Goal: Task Accomplishment & Management: Use online tool/utility

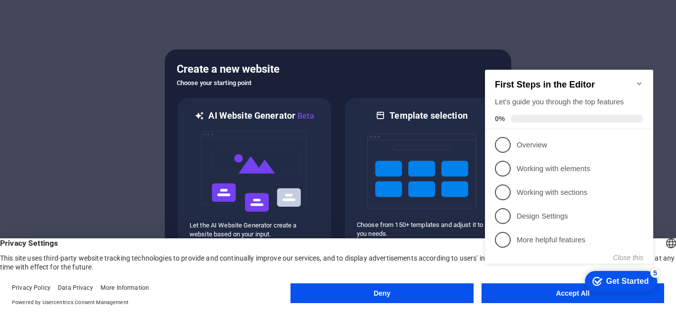
click at [639, 73] on div "First Steps in the Editor Let's guide you through the top features 0%" at bounding box center [569, 99] width 168 height 59
click at [639, 80] on icon "Minimize checklist" at bounding box center [639, 84] width 8 height 8
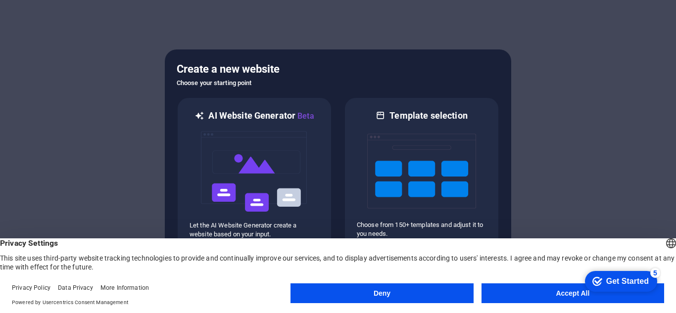
click at [550, 290] on button "Accept All" at bounding box center [573, 294] width 183 height 20
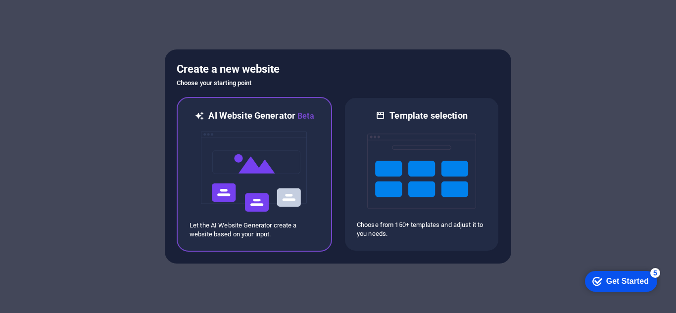
click at [307, 159] on img at bounding box center [254, 171] width 109 height 99
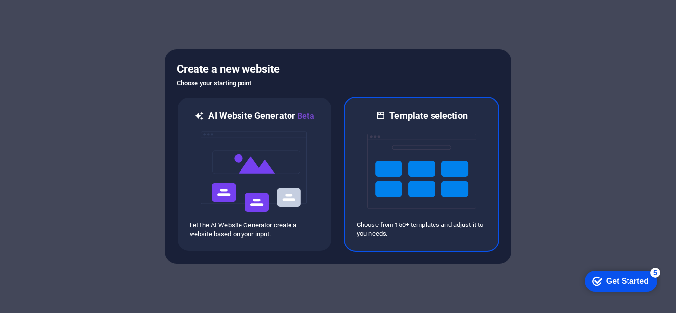
click at [411, 189] on img at bounding box center [421, 171] width 109 height 99
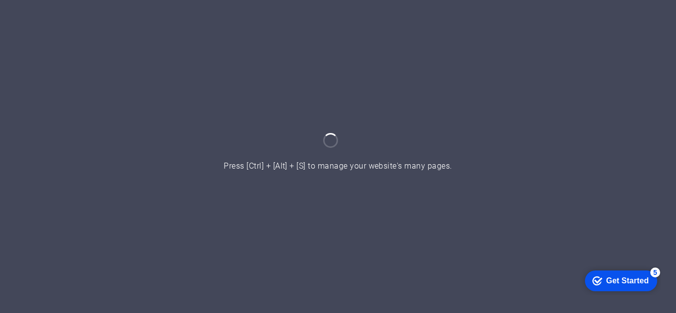
click at [595, 69] on div at bounding box center [338, 156] width 676 height 313
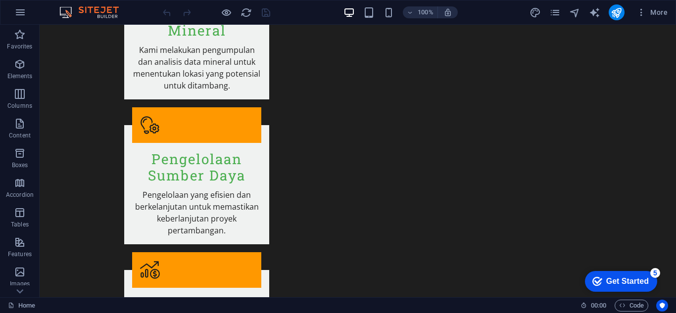
scroll to position [1567, 0]
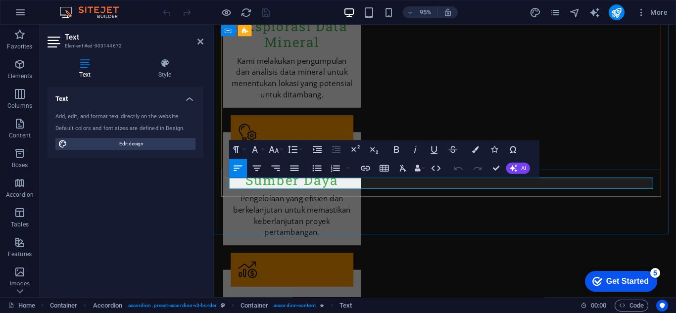
scroll to position [1579, 0]
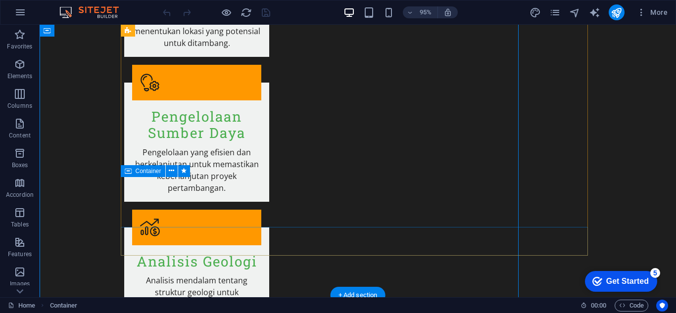
scroll to position [1567, 0]
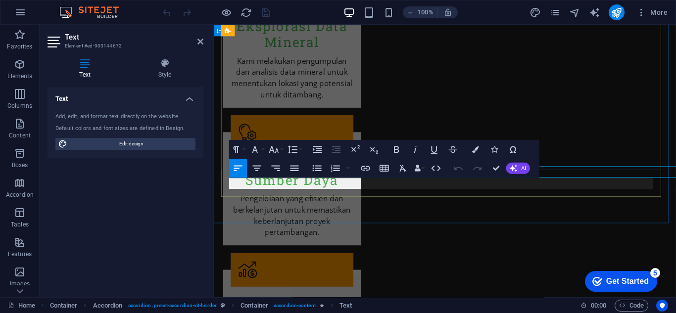
scroll to position [1579, 0]
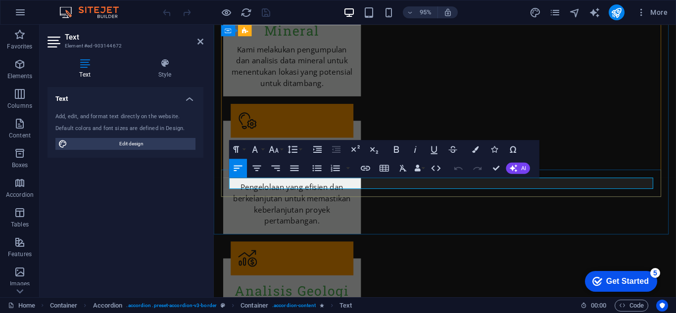
drag, startPoint x: 460, startPoint y: 194, endPoint x: 320, endPoint y: 187, distance: 139.7
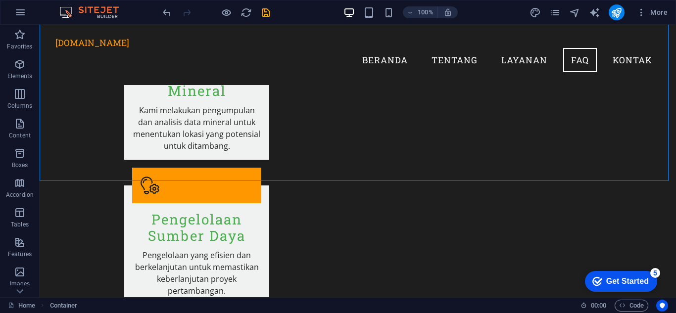
scroll to position [1598, 0]
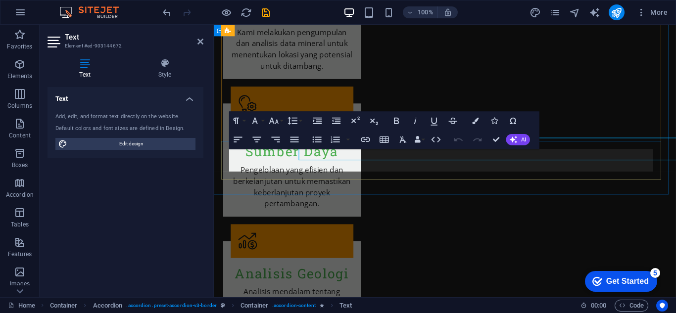
scroll to position [1609, 0]
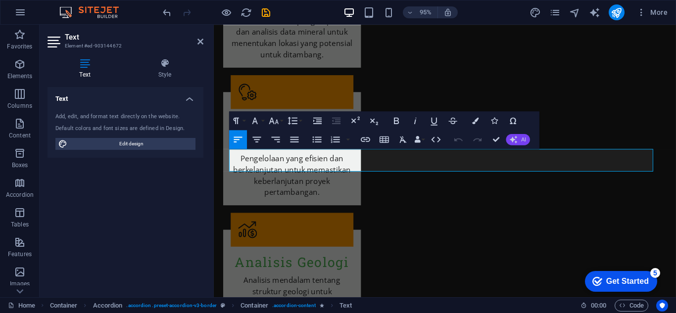
click at [519, 137] on button "AI" at bounding box center [518, 139] width 24 height 11
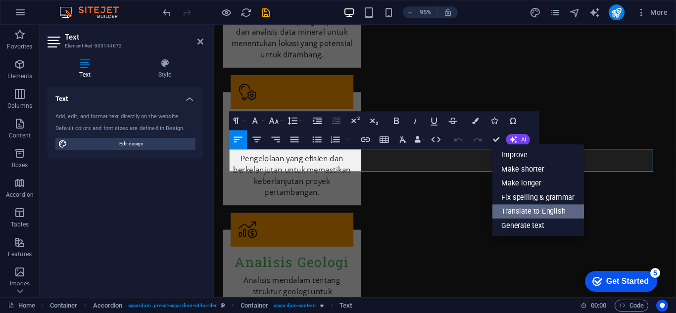
click at [537, 211] on link "Translate to English" at bounding box center [538, 211] width 92 height 14
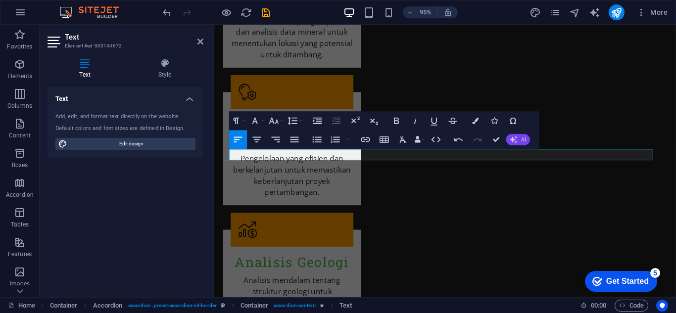
click at [520, 141] on button "AI" at bounding box center [518, 139] width 24 height 11
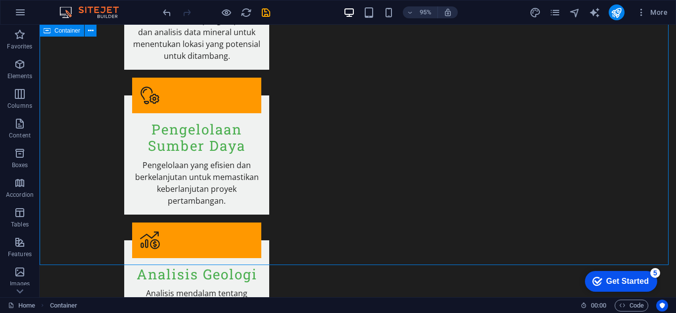
scroll to position [1598, 0]
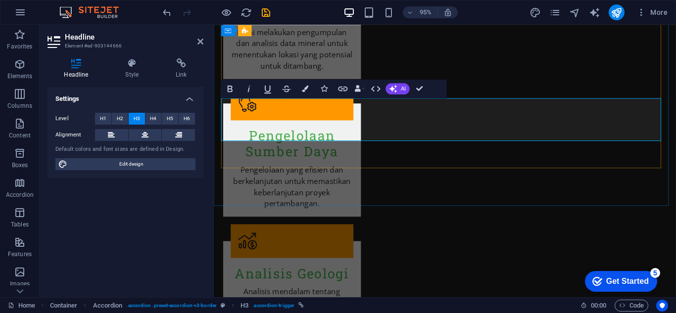
scroll to position [1609, 0]
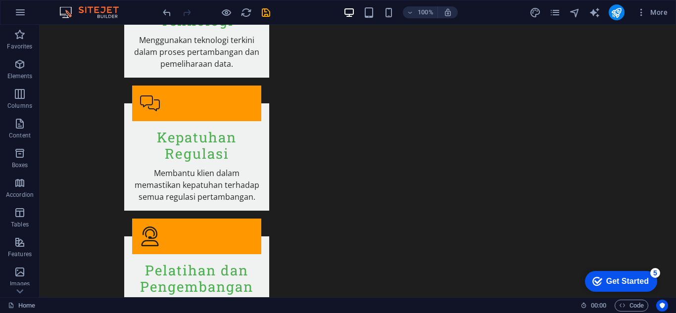
scroll to position [1973, 0]
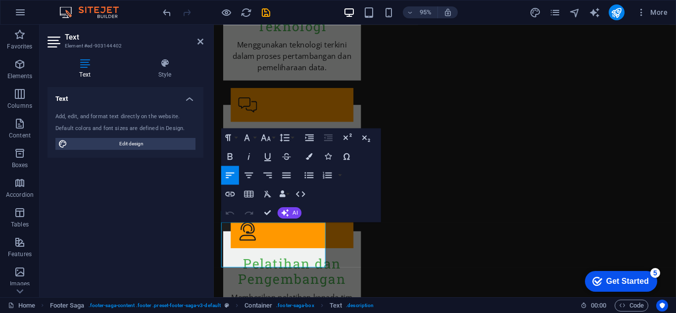
scroll to position [1971, 0]
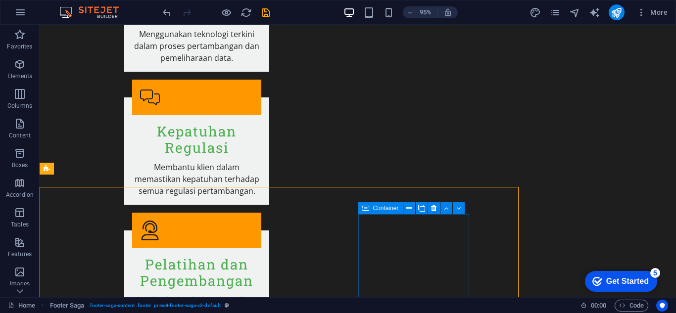
scroll to position [1959, 0]
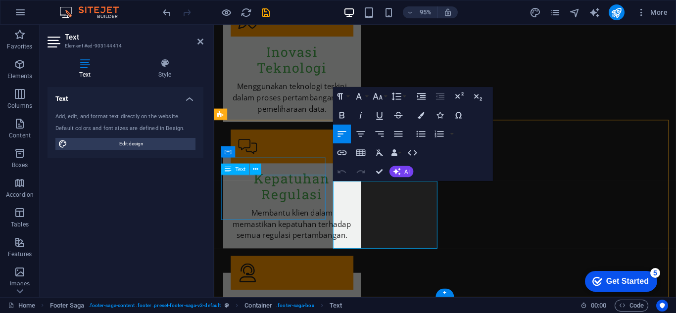
scroll to position [1971, 0]
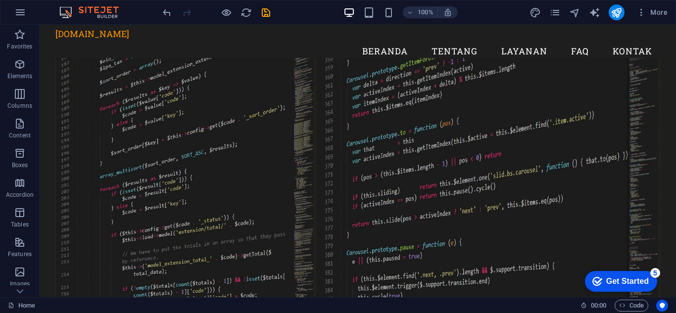
scroll to position [0, 0]
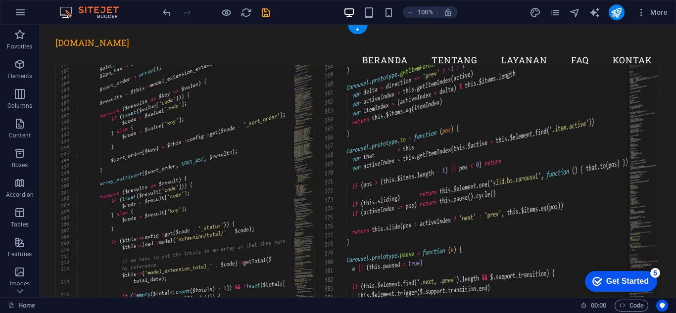
click at [215, 94] on figure at bounding box center [357, 189] width 605 height 248
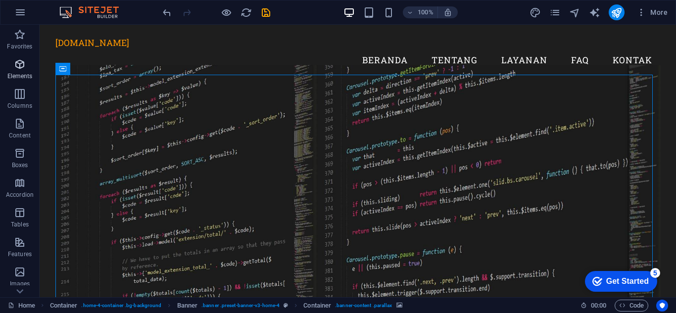
click at [23, 74] on p "Elements" at bounding box center [19, 76] width 25 height 8
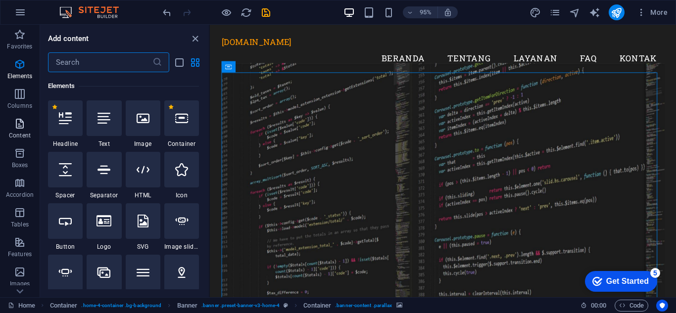
scroll to position [105, 0]
click at [229, 64] on span "Banner" at bounding box center [233, 66] width 18 height 5
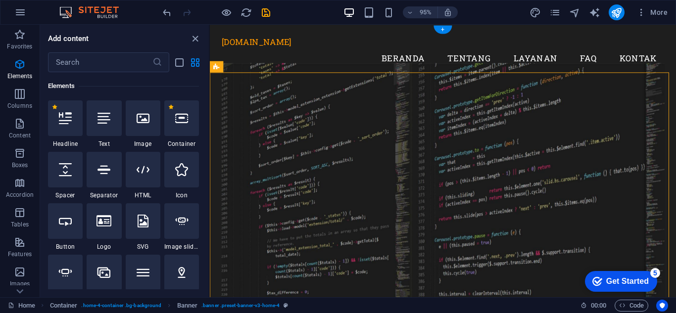
click at [259, 93] on figure at bounding box center [455, 195] width 466 height 261
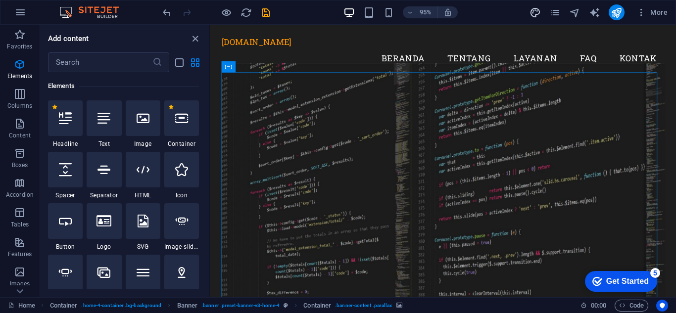
click at [538, 12] on icon "design" at bounding box center [535, 12] width 11 height 11
select select "px"
select select "200"
select select "px"
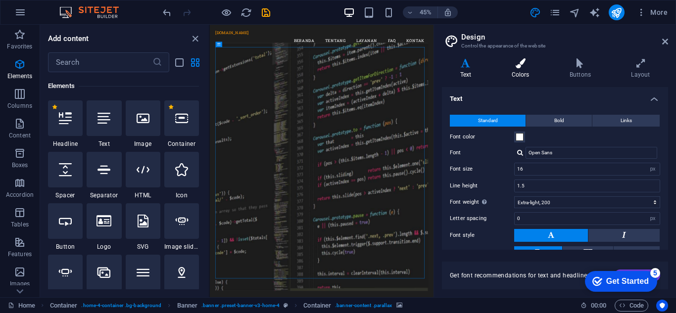
click at [532, 66] on icon at bounding box center [520, 63] width 54 height 10
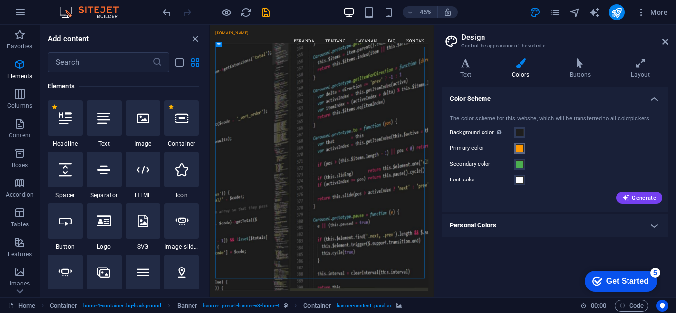
click at [523, 146] on span at bounding box center [520, 149] width 8 height 8
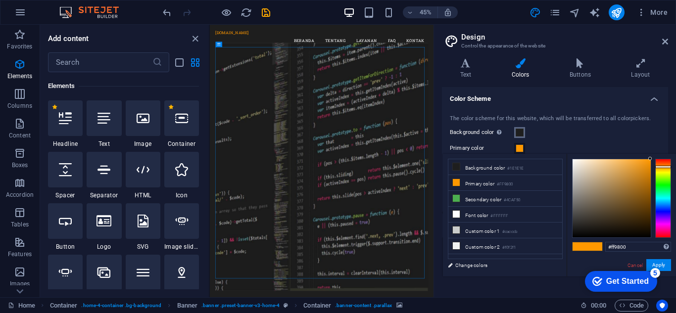
click at [520, 133] on span at bounding box center [520, 133] width 8 height 8
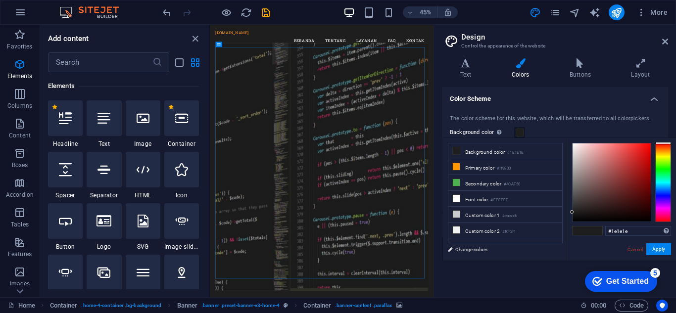
click at [517, 132] on span at bounding box center [520, 133] width 8 height 8
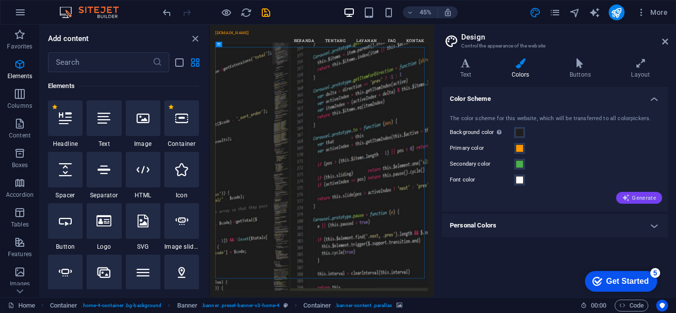
click at [636, 196] on span "Generate" at bounding box center [639, 198] width 34 height 8
click at [521, 179] on span at bounding box center [520, 180] width 8 height 8
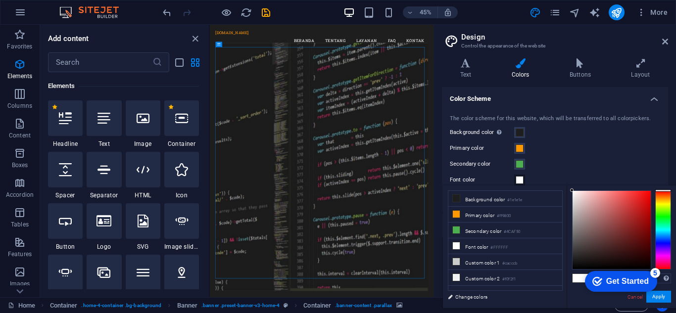
click at [644, 194] on div at bounding box center [612, 230] width 78 height 78
type input "#f70e0e"
click at [646, 193] on div at bounding box center [645, 192] width 3 height 3
click at [521, 132] on span at bounding box center [520, 133] width 8 height 8
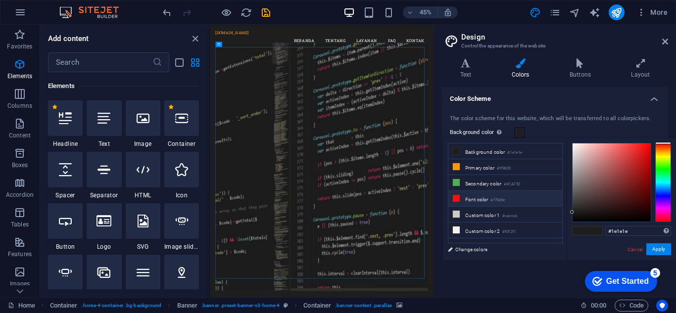
click at [518, 191] on li "Font color #f70e0e" at bounding box center [505, 199] width 114 height 16
click at [517, 185] on small "#4CAF50" at bounding box center [512, 184] width 16 height 7
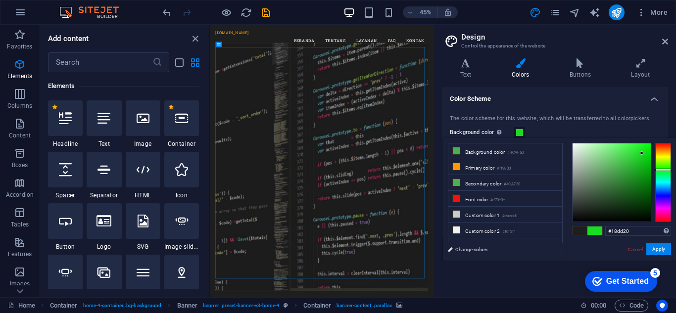
click at [642, 153] on div at bounding box center [612, 183] width 78 height 78
type input "#0ced15"
drag, startPoint x: 642, startPoint y: 154, endPoint x: 646, endPoint y: 148, distance: 7.0
click at [646, 148] on div at bounding box center [645, 148] width 3 height 3
click at [662, 251] on button "Apply" at bounding box center [658, 249] width 25 height 12
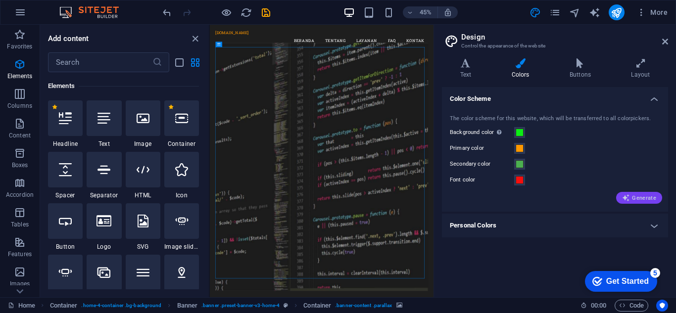
click at [637, 197] on span "Generate" at bounding box center [639, 198] width 34 height 8
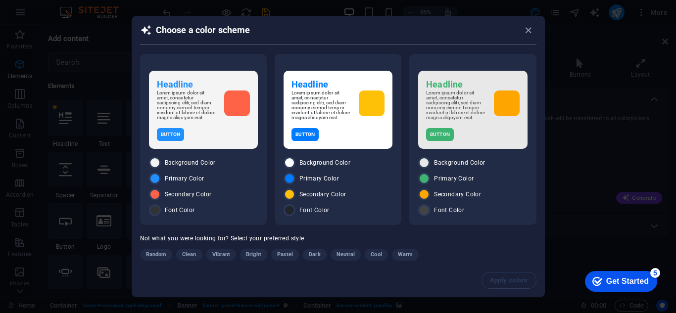
scroll to position [14, 0]
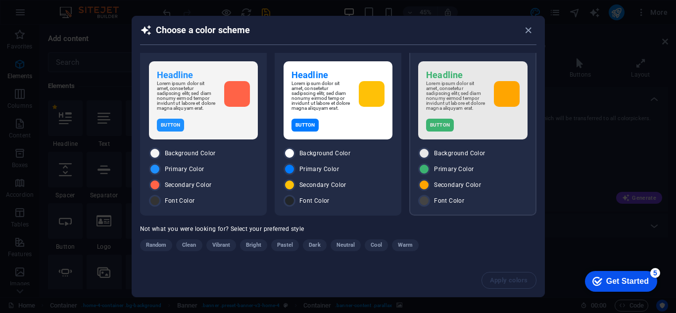
click at [437, 89] on p "Lorem ipsum dolor sit amet, consetetur sadipscing elitr, sed diam nonumy eirmod…" at bounding box center [455, 96] width 59 height 30
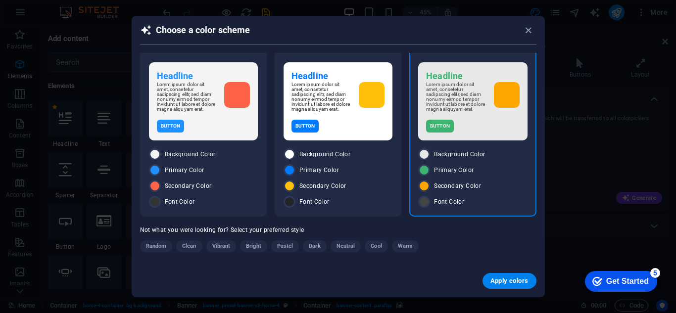
scroll to position [13, 0]
click at [504, 284] on span "Apply colors" at bounding box center [509, 281] width 38 height 8
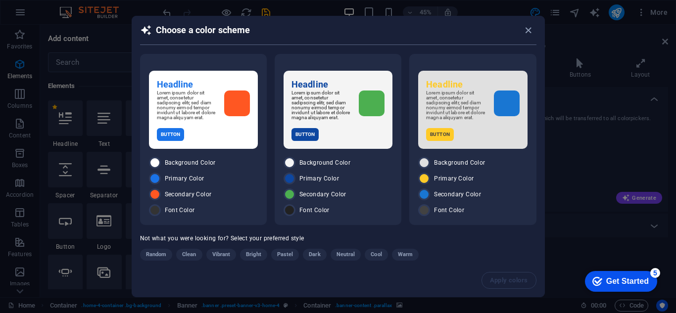
drag, startPoint x: 530, startPoint y: 28, endPoint x: 548, endPoint y: 169, distance: 142.3
click at [548, 169] on div "Choose a color scheme Headline Lorem ipsum dolor sit amet, consetetur sadipscin…" at bounding box center [338, 156] width 676 height 313
click at [519, 194] on div "Secondary Color" at bounding box center [472, 195] width 109 height 12
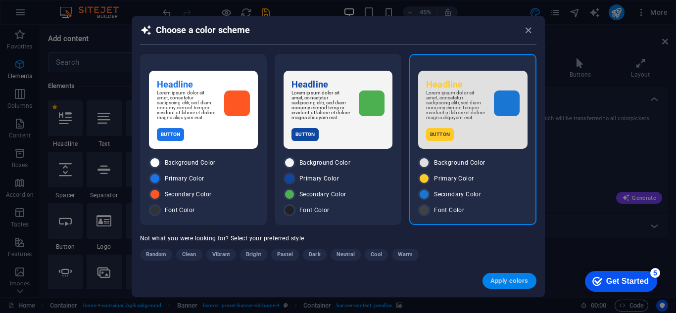
click at [517, 280] on span "Apply colors" at bounding box center [509, 281] width 38 height 8
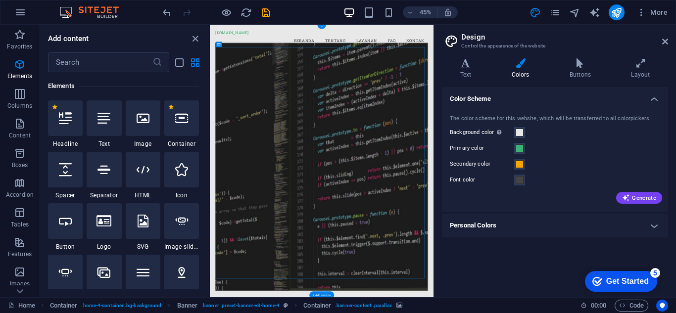
click at [519, 131] on span at bounding box center [520, 133] width 8 height 8
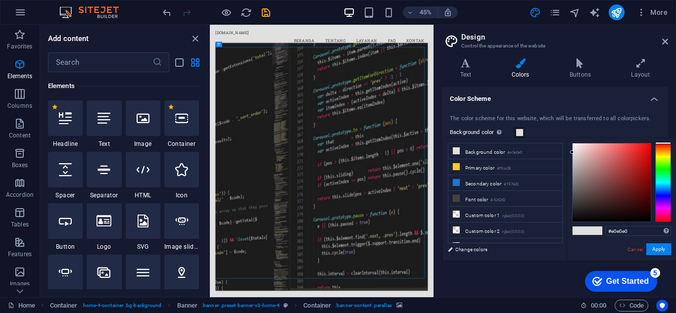
click at [519, 130] on span at bounding box center [520, 133] width 8 height 8
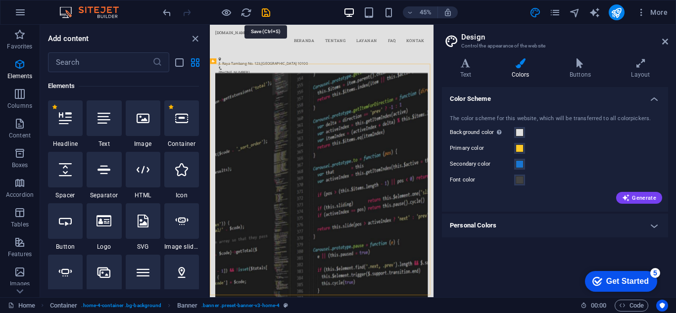
drag, startPoint x: 266, startPoint y: 14, endPoint x: 261, endPoint y: 24, distance: 10.4
click at [266, 14] on icon "save" at bounding box center [265, 12] width 11 height 11
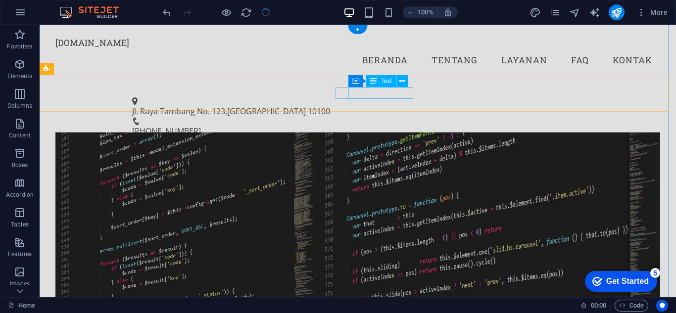
click at [201, 126] on span "+62 21 1234 5678" at bounding box center [166, 131] width 69 height 11
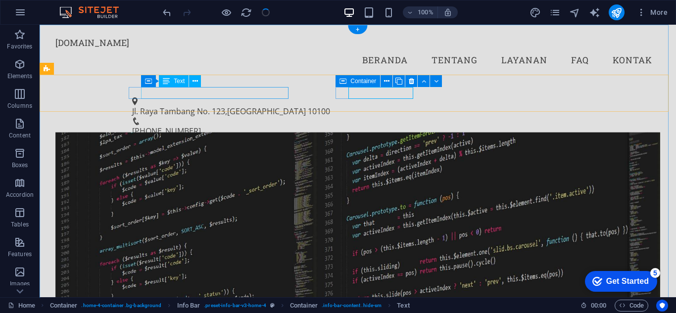
click at [247, 106] on span "Jakarta" at bounding box center [266, 111] width 79 height 11
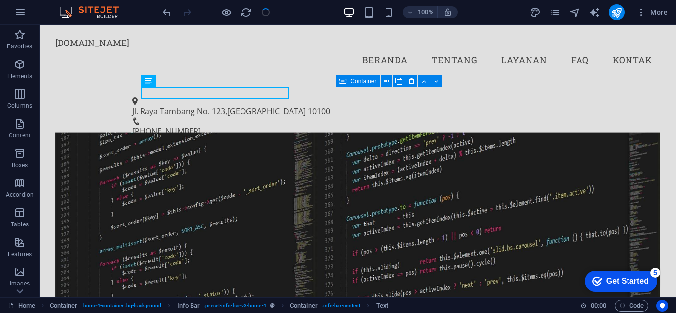
click at [85, 8] on img at bounding box center [94, 12] width 74 height 12
click at [21, 11] on icon "button" at bounding box center [20, 12] width 12 height 12
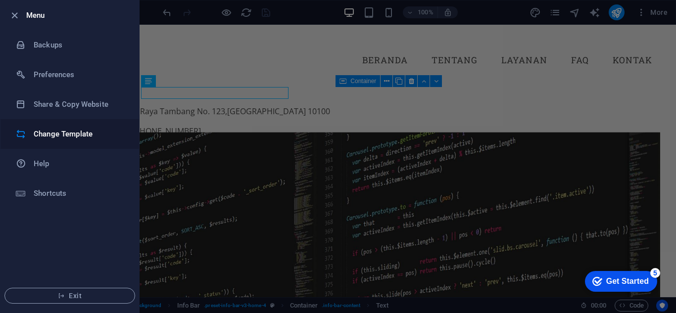
click at [63, 125] on li "Change Template" at bounding box center [69, 134] width 139 height 30
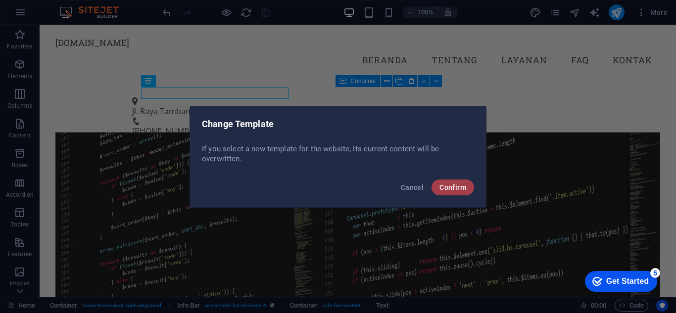
click at [435, 186] on button "Confirm" at bounding box center [453, 188] width 43 height 16
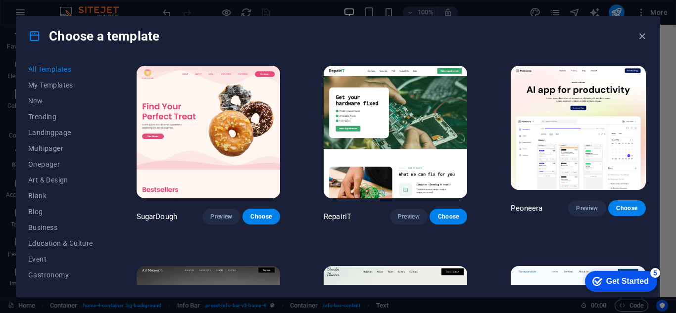
scroll to position [0, 0]
click at [641, 43] on div "Choose a template" at bounding box center [337, 36] width 643 height 40
click at [641, 40] on icon "button" at bounding box center [641, 36] width 11 height 11
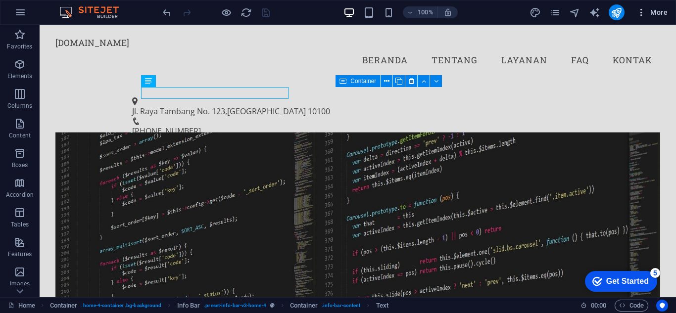
click at [659, 12] on span "More" at bounding box center [651, 12] width 31 height 10
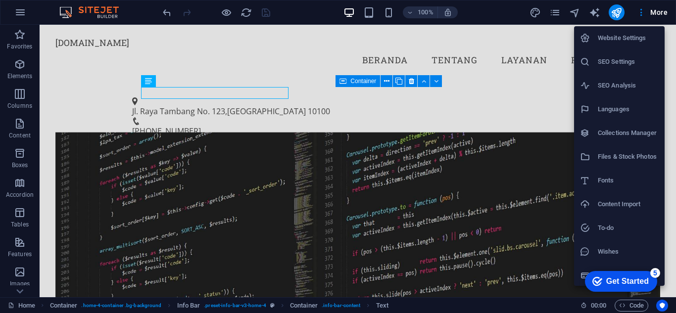
drag, startPoint x: 673, startPoint y: 49, endPoint x: 676, endPoint y: 104, distance: 56.0
click at [676, 104] on div at bounding box center [338, 156] width 676 height 313
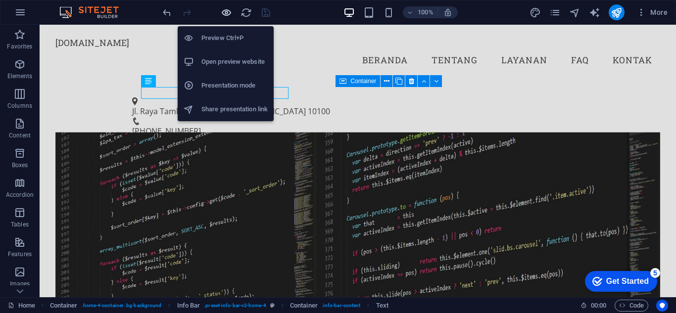
click at [228, 11] on icon "button" at bounding box center [226, 12] width 11 height 11
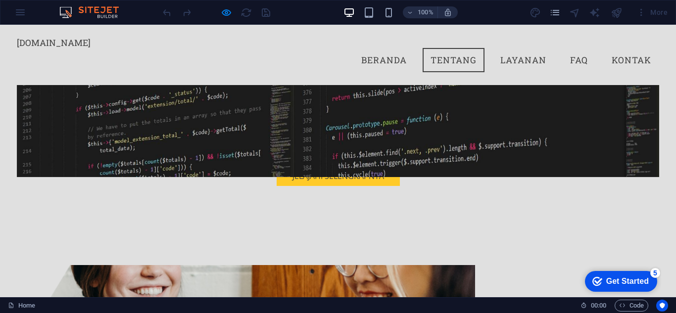
scroll to position [311, 0]
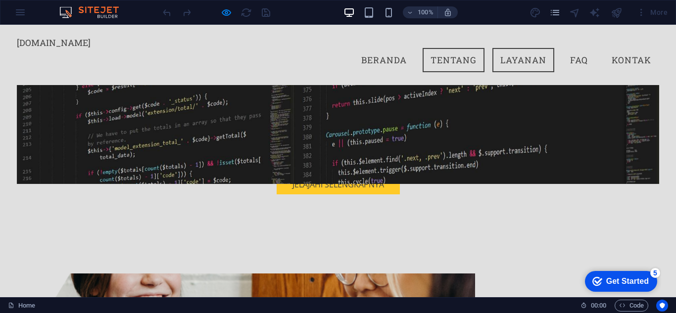
click at [512, 54] on link "Layanan" at bounding box center [523, 60] width 62 height 25
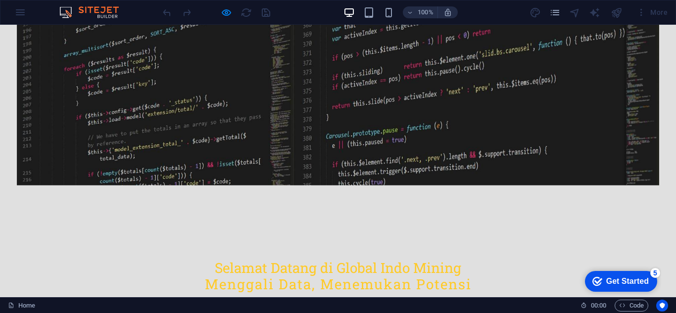
scroll to position [0, 0]
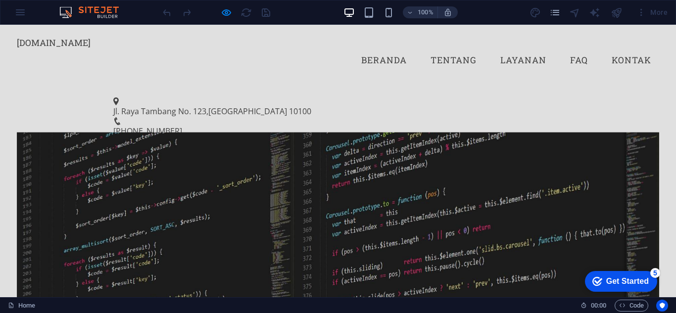
click at [22, 6] on div "100% More" at bounding box center [337, 12] width 675 height 24
click at [25, 13] on div "100% More" at bounding box center [337, 12] width 675 height 24
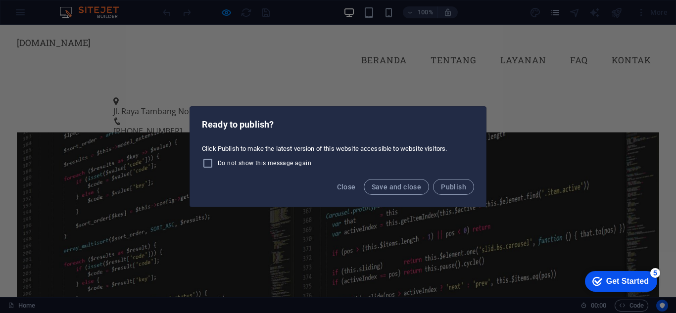
click at [413, 194] on button "Save and close" at bounding box center [397, 187] width 66 height 16
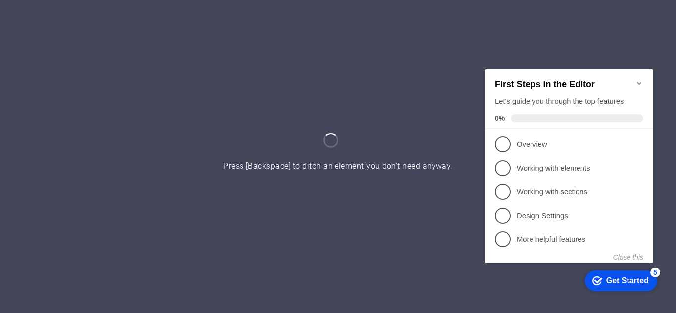
click at [639, 79] on icon "Minimize checklist" at bounding box center [639, 83] width 8 height 8
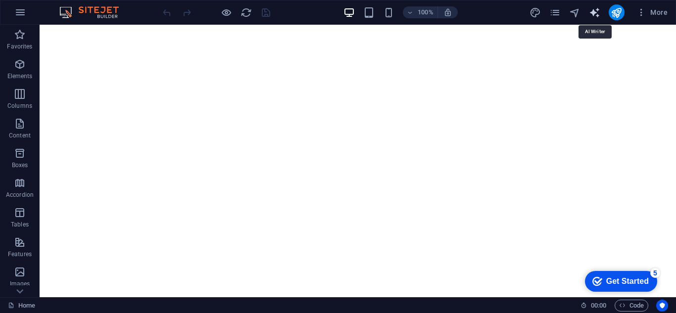
click at [600, 10] on icon "text_generator" at bounding box center [594, 12] width 11 height 11
click at [593, 9] on icon "text_generator" at bounding box center [594, 12] width 11 height 11
select select "English"
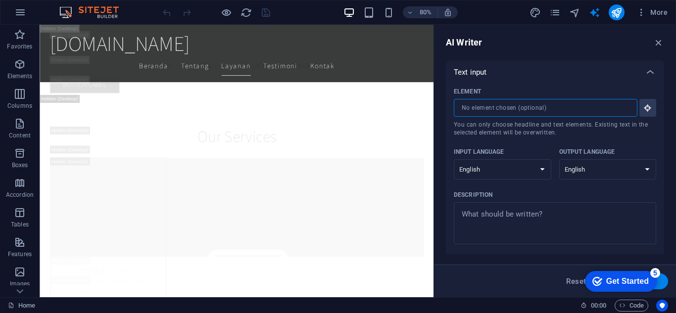
click at [578, 103] on input "Element ​ You can only choose headline and text elements. Existing text in the …" at bounding box center [542, 108] width 177 height 18
click at [540, 164] on select "Albanian Arabic Armenian Awadhi Azerbaijani Bashkir Basque Belarusian Bengali B…" at bounding box center [502, 169] width 97 height 20
select select "Indonesian"
click at [454, 159] on select "Albanian Arabic Armenian Awadhi Azerbaijani Bashkir Basque Belarusian Bengali B…" at bounding box center [502, 169] width 97 height 20
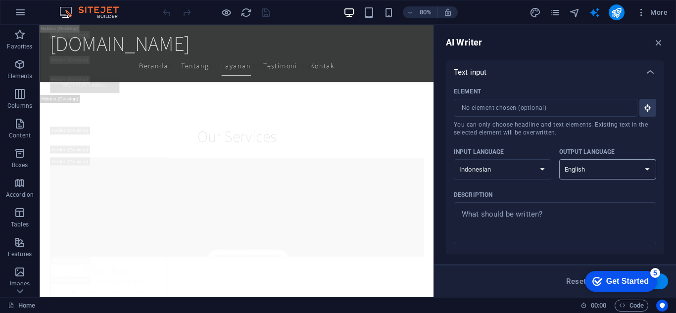
click at [602, 170] on select "Albanian Arabic Armenian Awadhi Azerbaijani Bashkir Basque Belarusian Bengali B…" at bounding box center [607, 169] width 97 height 20
select select "Indonesian"
click at [559, 159] on select "Albanian Arabic Armenian Awadhi Azerbaijani Bashkir Basque Belarusian Bengali B…" at bounding box center [607, 169] width 97 height 20
click at [576, 207] on textarea "Description x ​" at bounding box center [555, 223] width 193 height 32
type textarea "x"
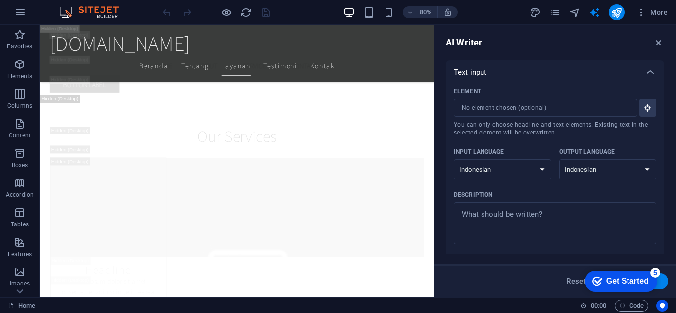
click at [665, 101] on div "AI Writer Text input Element ​ You can only choose headline and text elements. …" at bounding box center [555, 161] width 242 height 273
drag, startPoint x: 664, startPoint y: 99, endPoint x: 661, endPoint y: 138, distance: 38.7
click at [662, 139] on div "AI Writer Text input Element ​ You can only choose headline and text elements. …" at bounding box center [555, 161] width 242 height 273
click at [613, 105] on input "Element ​ You can only choose headline and text elements. Existing text in the …" at bounding box center [542, 108] width 177 height 18
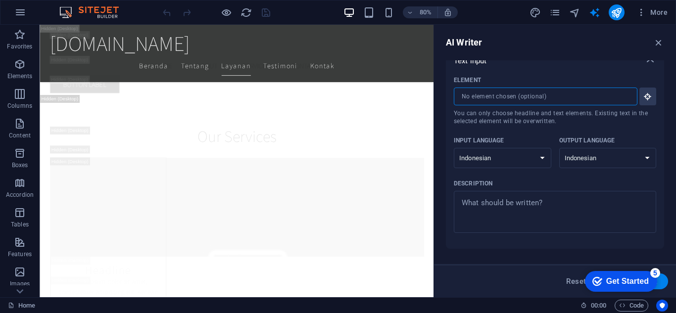
scroll to position [14, 0]
click at [234, 52] on div "[DOMAIN_NAME]" at bounding box center [285, 48] width 467 height 31
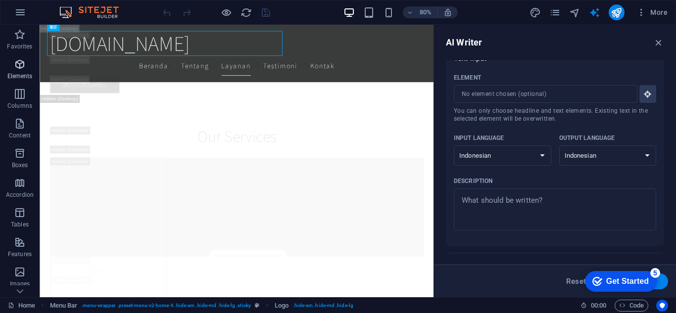
click at [22, 62] on icon "button" at bounding box center [20, 64] width 12 height 12
click at [23, 32] on icon "button" at bounding box center [20, 35] width 12 height 12
click at [22, 19] on button "button" at bounding box center [20, 12] width 24 height 24
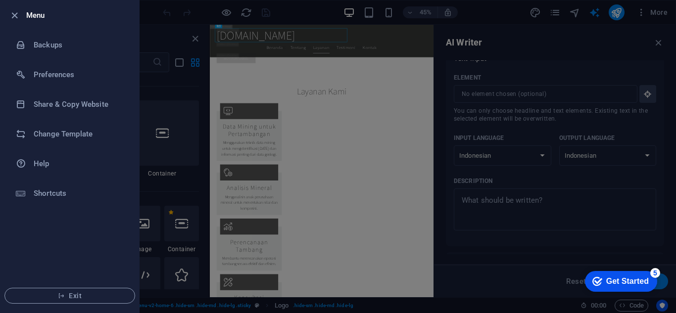
scroll to position [0, 0]
click at [169, 120] on div at bounding box center [338, 156] width 676 height 313
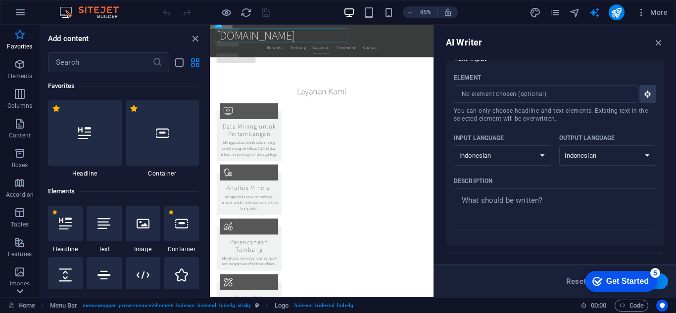
click at [24, 38] on icon at bounding box center [20, 31] width 14 height 14
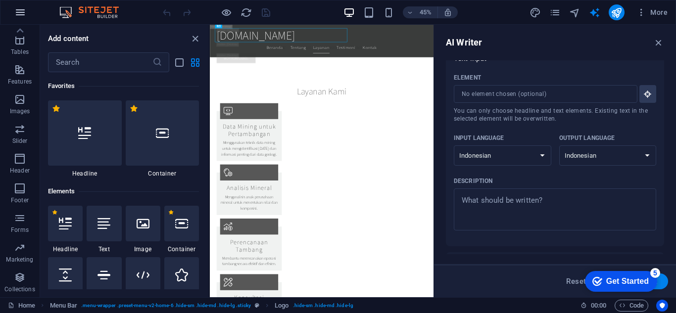
click at [17, 9] on icon "button" at bounding box center [20, 12] width 12 height 12
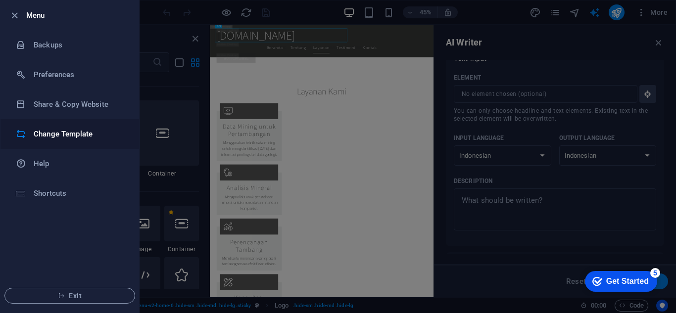
click at [72, 132] on h6 "Change Template" at bounding box center [80, 134] width 92 height 12
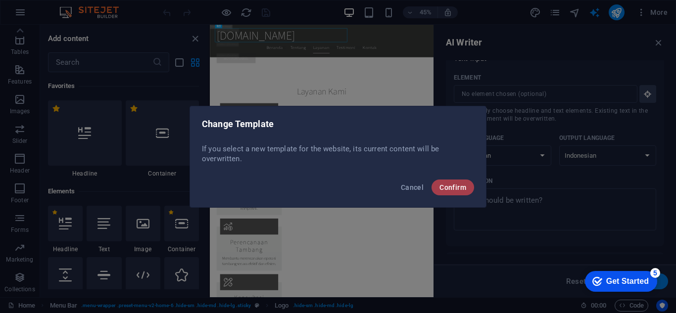
click at [442, 184] on span "Confirm" at bounding box center [452, 188] width 27 height 8
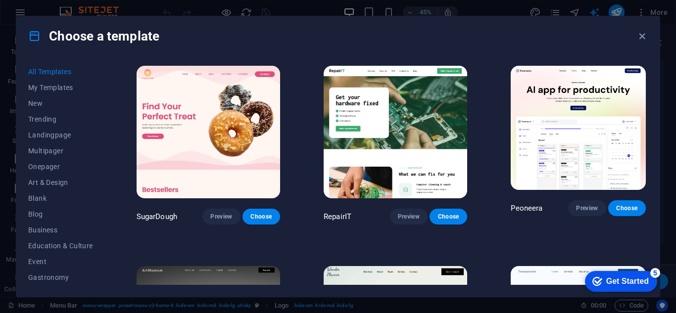
drag, startPoint x: 648, startPoint y: 69, endPoint x: 650, endPoint y: 96, distance: 26.8
click at [650, 96] on div "All Templates My Templates New Trending Landingpage Multipager Onepager Art & D…" at bounding box center [337, 176] width 643 height 241
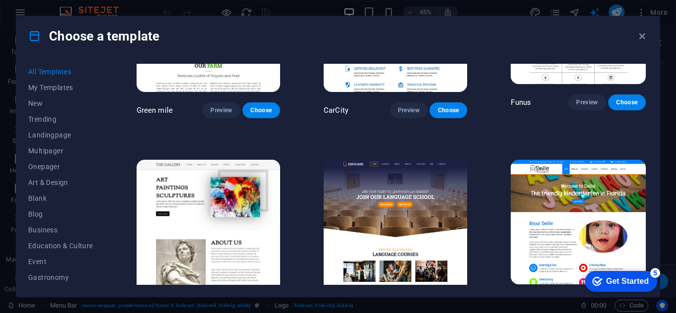
scroll to position [6087, 0]
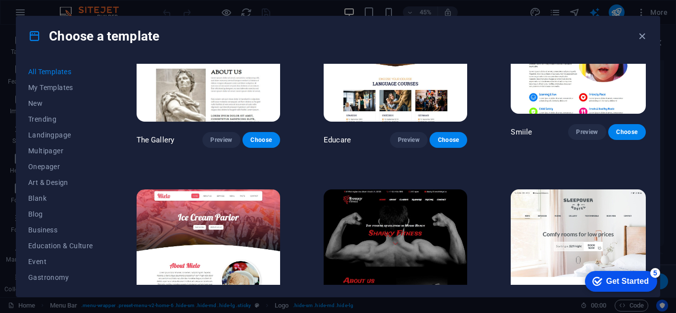
drag, startPoint x: 103, startPoint y: 72, endPoint x: 107, endPoint y: 95, distance: 23.6
click at [107, 95] on div "All Templates My Templates New Trending Landingpage Multipager Onepager Art & D…" at bounding box center [337, 176] width 643 height 241
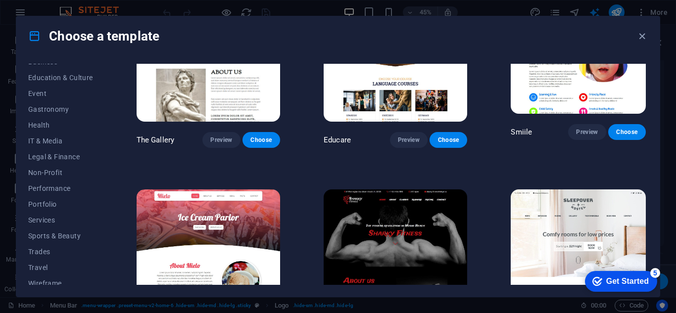
scroll to position [175, 0]
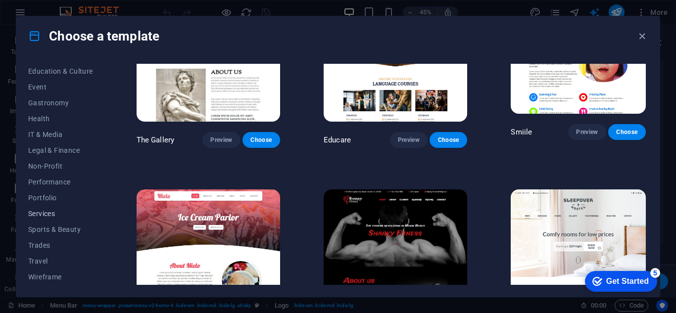
click at [50, 216] on span "Services" at bounding box center [60, 214] width 65 height 8
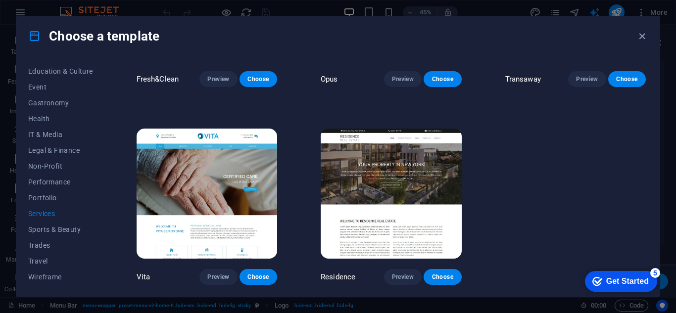
scroll to position [1122, 0]
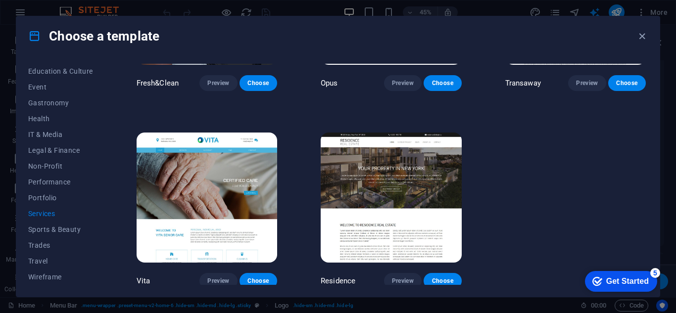
drag, startPoint x: 660, startPoint y: 87, endPoint x: 659, endPoint y: 135, distance: 48.0
click at [659, 135] on div "Choose a template All Templates My Templates New Trending Landingpage Multipage…" at bounding box center [338, 156] width 676 height 313
drag, startPoint x: 663, startPoint y: 114, endPoint x: 664, endPoint y: 148, distance: 33.7
click at [664, 148] on div "Choose a template All Templates My Templates New Trending Landingpage Multipage…" at bounding box center [338, 156] width 676 height 313
drag, startPoint x: 645, startPoint y: 247, endPoint x: 645, endPoint y: 228, distance: 19.3
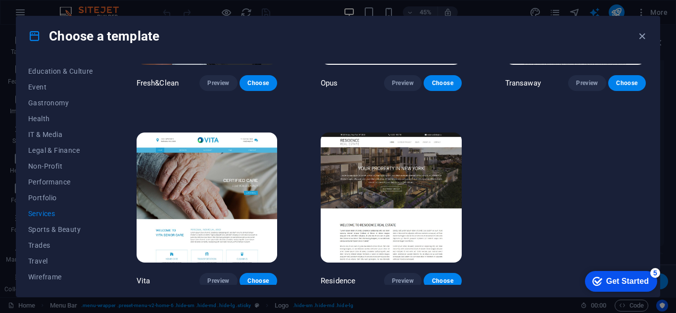
click at [645, 228] on div "All Templates My Templates New Trending Landingpage Multipager Onepager Art & D…" at bounding box center [337, 176] width 643 height 241
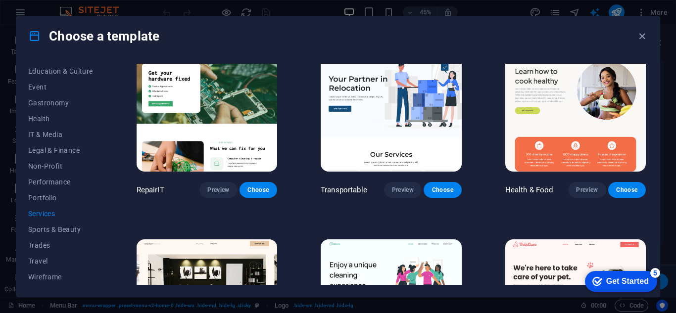
scroll to position [0, 0]
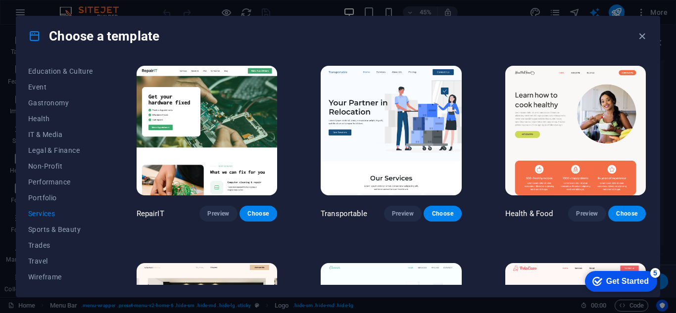
drag, startPoint x: 103, startPoint y: 180, endPoint x: 114, endPoint y: 128, distance: 53.1
click at [114, 128] on div "All Templates My Templates New Trending Landingpage Multipager Onepager Art & D…" at bounding box center [337, 176] width 643 height 241
click at [73, 89] on span "My Templates" at bounding box center [60, 88] width 65 height 8
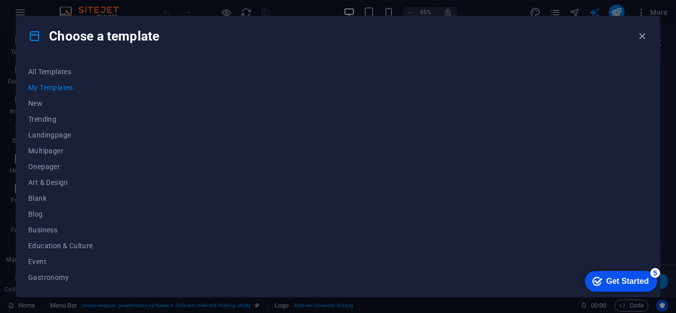
drag, startPoint x: 106, startPoint y: 111, endPoint x: 105, endPoint y: 125, distance: 14.4
click at [105, 125] on div "All Templates My Templates New Trending Landingpage Multipager Onepager Art & D…" at bounding box center [337, 176] width 643 height 241
drag, startPoint x: 106, startPoint y: 172, endPoint x: 105, endPoint y: 162, distance: 9.5
click at [105, 162] on div "All Templates My Templates New Trending Landingpage Multipager Onepager Art & D…" at bounding box center [337, 176] width 643 height 241
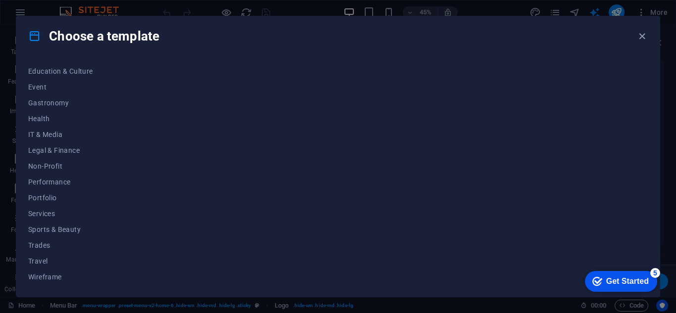
click at [105, 157] on div "All Templates My Templates New Trending Landingpage Multipager Onepager Art & D…" at bounding box center [66, 174] width 77 height 221
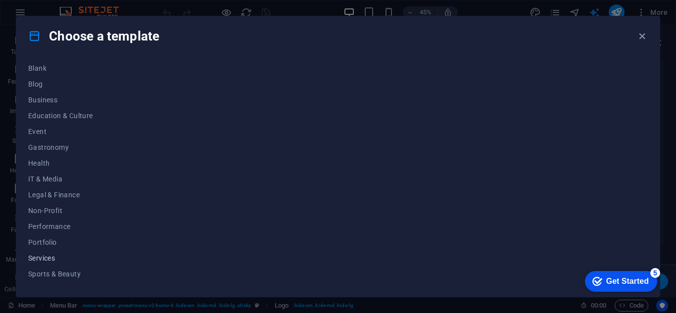
click at [52, 257] on span "Services" at bounding box center [60, 258] width 65 height 8
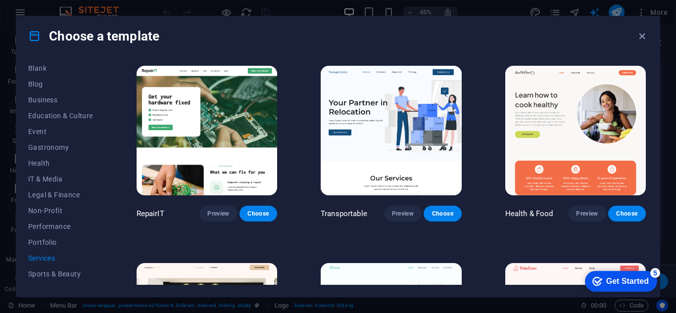
drag, startPoint x: 645, startPoint y: 72, endPoint x: 646, endPoint y: 105, distance: 32.7
click at [646, 105] on div "RepairIT Preview Choose Transportable Preview Choose Health & Food Preview Choo…" at bounding box center [391, 174] width 513 height 221
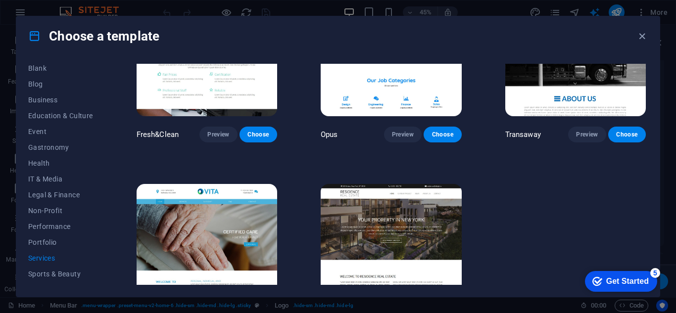
scroll to position [1122, 0]
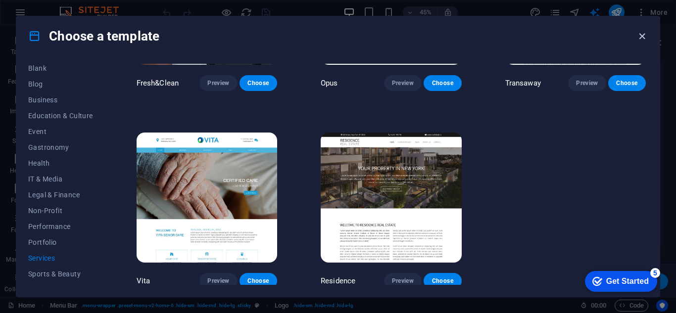
click at [638, 40] on icon "button" at bounding box center [641, 36] width 11 height 11
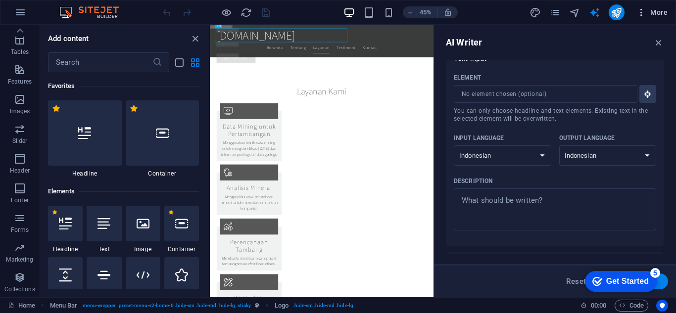
click at [657, 13] on span "More" at bounding box center [651, 12] width 31 height 10
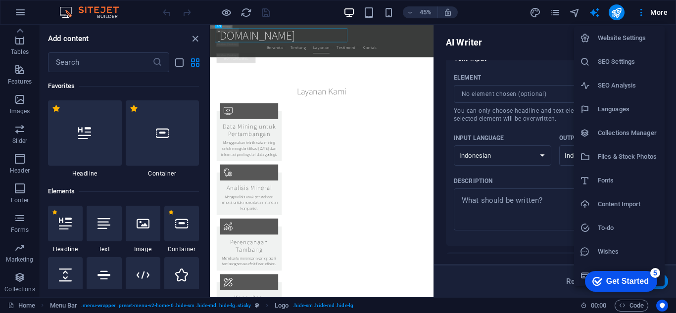
scroll to position [1, 0]
click at [630, 37] on h6 "Website Settings" at bounding box center [628, 37] width 61 height 12
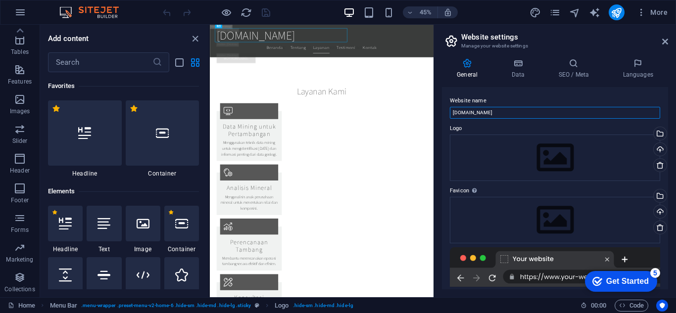
drag, startPoint x: 512, startPoint y: 118, endPoint x: 443, endPoint y: 115, distance: 68.9
click at [443, 115] on div "Website name globalindomining.com Logo Drag files here, click to choose files o…" at bounding box center [555, 188] width 226 height 202
type input "PT. GLOBALINDO MINING INDONESIA"
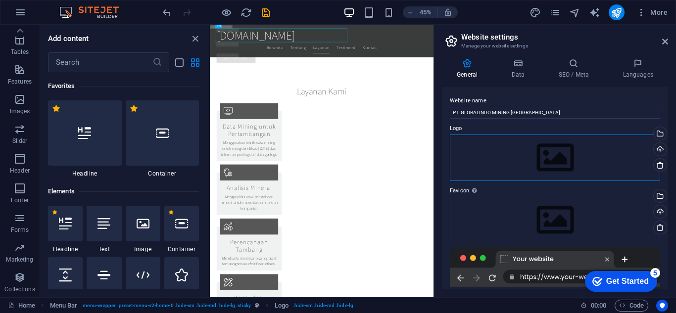
click at [632, 145] on div "Drag files here, click to choose files or select files from Files or our free s…" at bounding box center [555, 158] width 210 height 47
click at [660, 135] on div "Select files from the file manager, stock photos, or upload file(s)" at bounding box center [659, 134] width 15 height 15
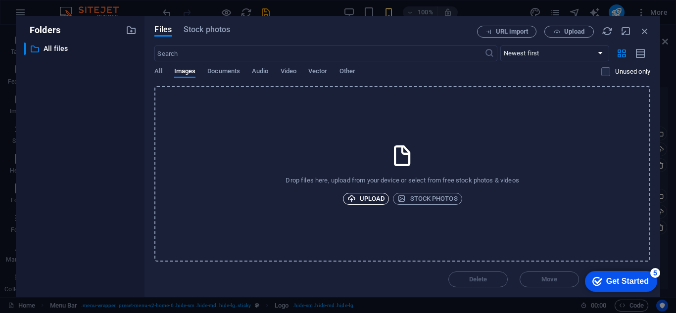
click at [376, 196] on span "Upload" at bounding box center [366, 199] width 38 height 12
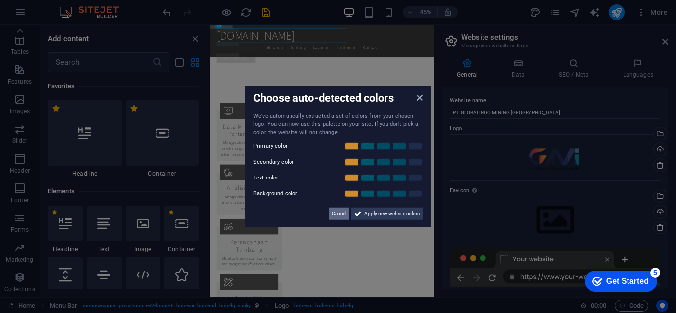
scroll to position [6056, 0]
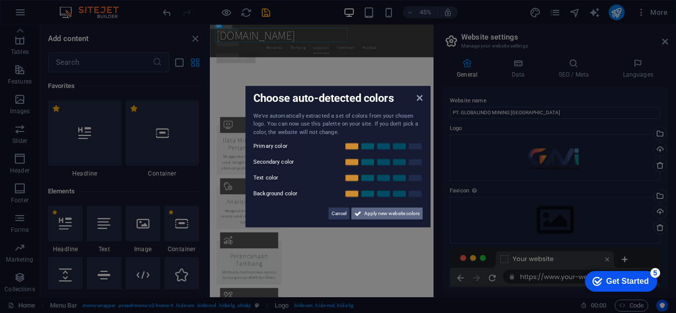
click at [367, 212] on span "Apply new website colors" at bounding box center [391, 214] width 55 height 12
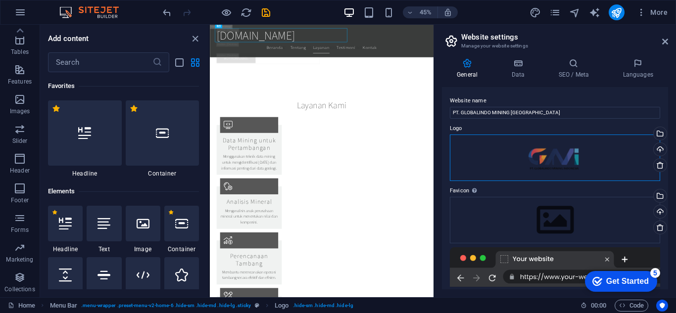
click at [593, 164] on div "Drag files here, click to choose files or select files from Files or our free s…" at bounding box center [555, 158] width 210 height 47
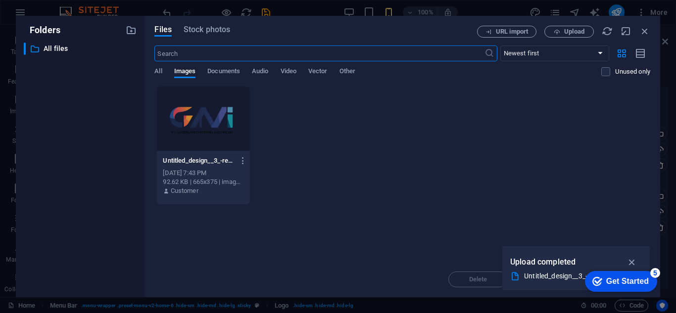
click at [601, 278] on div "checkmark Get Started 5" at bounding box center [620, 282] width 56 height 10
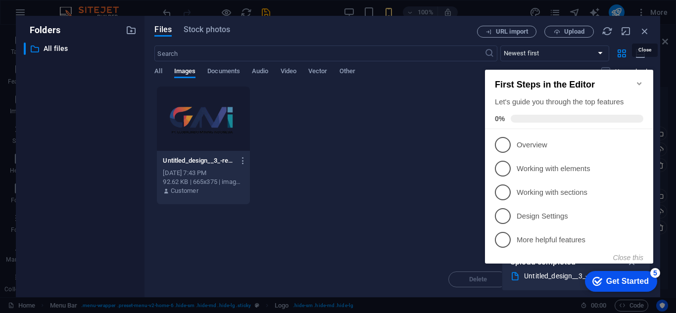
click at [650, 27] on icon "button" at bounding box center [644, 31] width 11 height 11
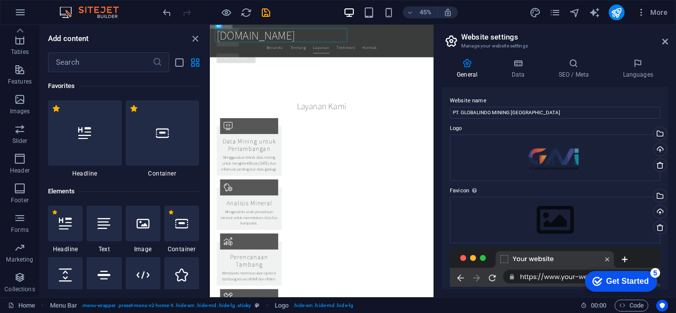
scroll to position [6026, 0]
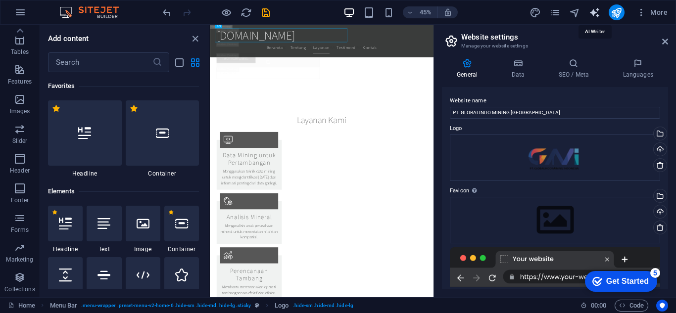
click at [592, 14] on icon "text_generator" at bounding box center [594, 12] width 11 height 11
select select "Indonesian"
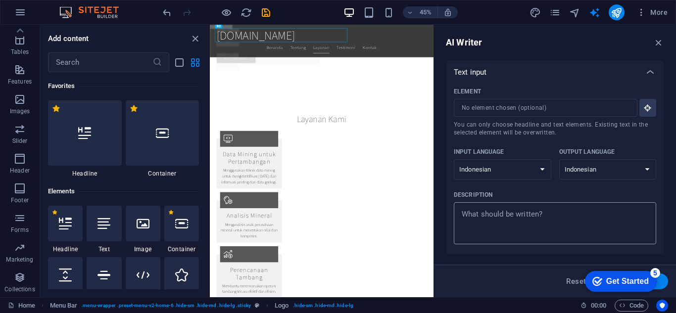
click at [528, 231] on textarea "Description x ​" at bounding box center [555, 223] width 193 height 32
type textarea "x"
click at [559, 113] on input "Element ​ You can only choose headline and text elements. Existing text in the …" at bounding box center [542, 108] width 177 height 18
click at [543, 110] on input "Element ​ You can only choose headline and text elements. Existing text in the …" at bounding box center [542, 108] width 177 height 18
click at [498, 244] on div "x ​" at bounding box center [555, 223] width 202 height 42
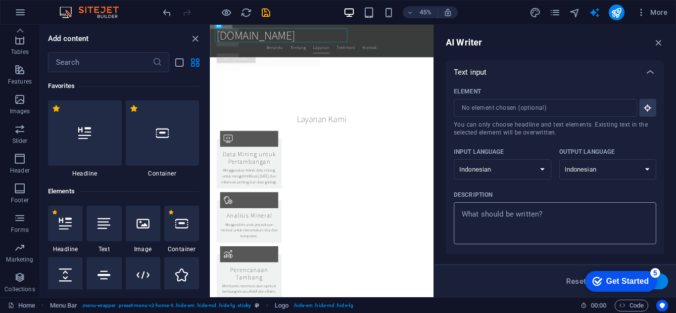
click at [498, 240] on textarea "Description x ​" at bounding box center [555, 223] width 193 height 32
click at [498, 244] on div "x ​" at bounding box center [555, 223] width 202 height 42
click at [498, 240] on textarea "Description x ​" at bounding box center [555, 223] width 193 height 32
type textarea "x"
type textarea "P"
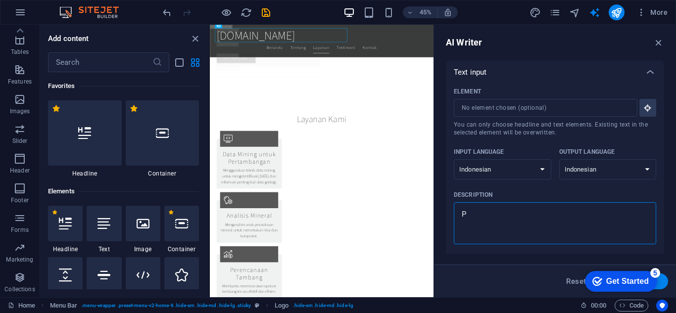
type textarea "x"
type textarea "PT"
type textarea "x"
type textarea "PT."
type textarea "x"
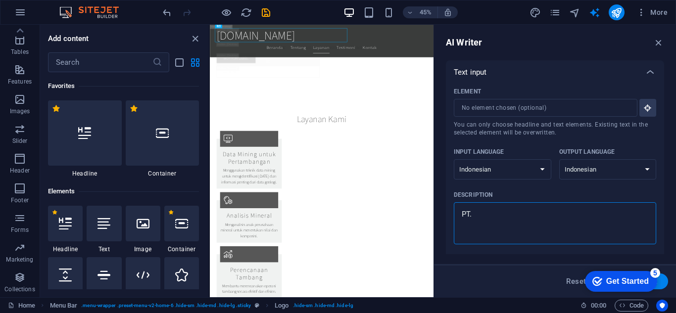
type textarea "PT."
type textarea "x"
type textarea "PT. G"
type textarea "x"
type textarea "PT. GL"
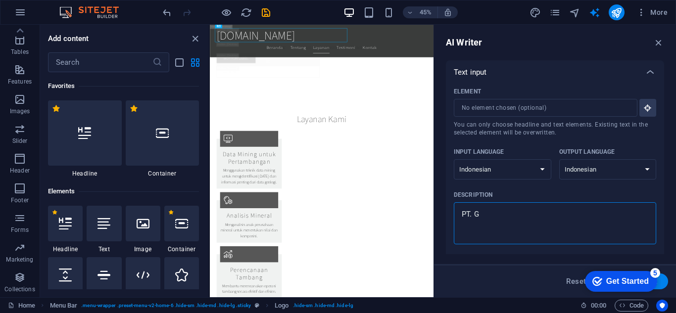
type textarea "x"
type textarea "PT. GLO"
type textarea "x"
type textarea "PT. GLOB"
type textarea "x"
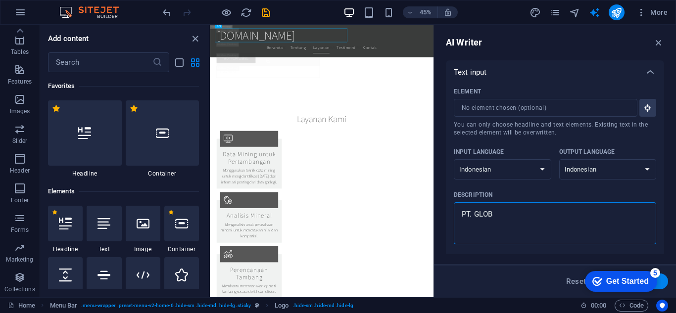
type textarea "PT. GLOBA"
type textarea "x"
type textarea "PT. GLOBAL"
type textarea "x"
type textarea "PT. GLOBALI"
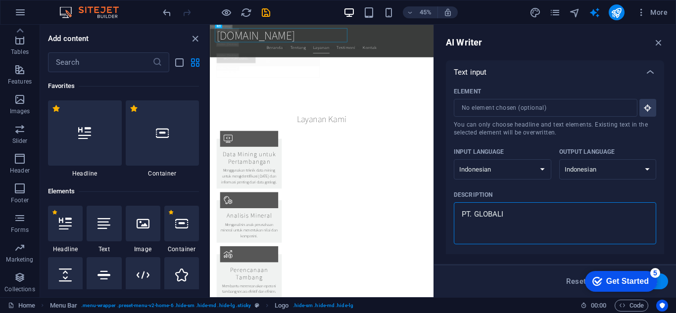
type textarea "x"
type textarea "PT. GLOBALIN"
type textarea "x"
type textarea "PT. GLOBALIND"
type textarea "x"
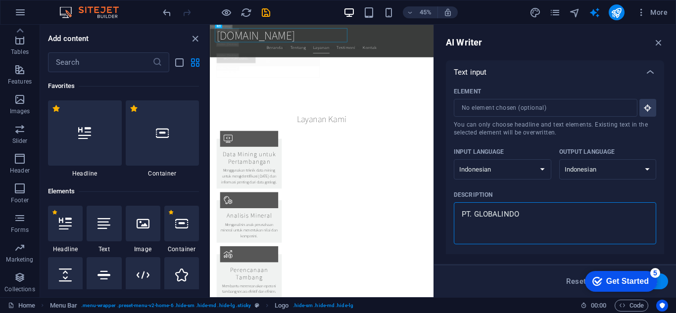
type textarea "PT. GLOBALINDOI"
type textarea "x"
type textarea "PT. GLOBALINDOI"
type textarea "x"
type textarea "PT. GLOBALINDOI M"
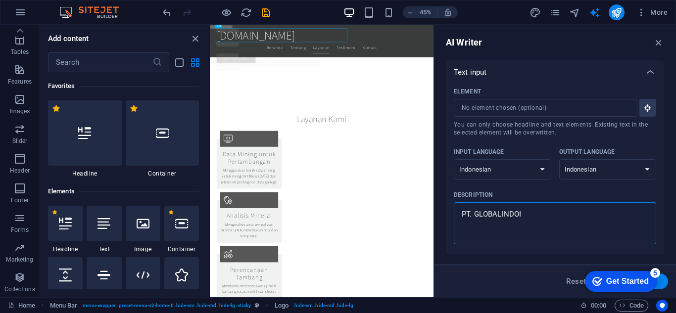
type textarea "x"
type textarea "PT. GLOBALINDOI MI"
type textarea "x"
type textarea "PT. GLOBALINDOI MIN"
type textarea "x"
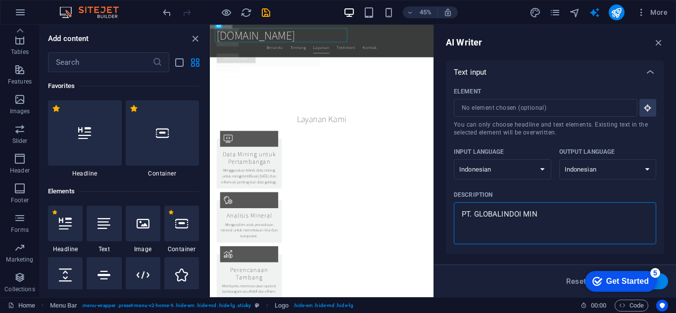
type textarea "PT. GLOBALINDOI MINI"
type textarea "x"
type textarea "PT. GLOBALINDOI MININ"
type textarea "x"
type textarea "PT. GLOBALINDOI MINING"
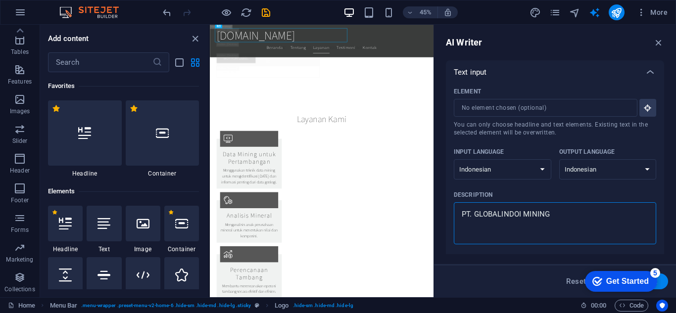
type textarea "x"
type textarea "PT. GLOBALINDOI MINING I"
type textarea "x"
type textarea "PT. GLOBALINDOI MINING IN"
type textarea "x"
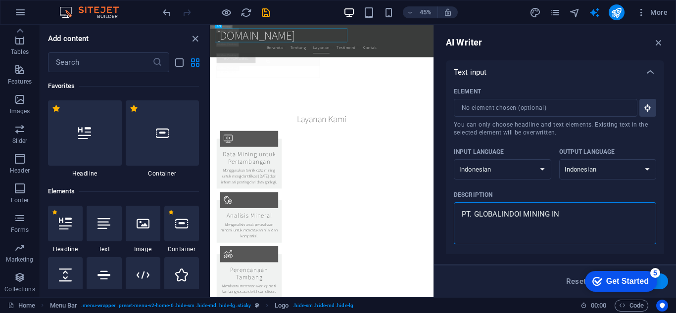
type textarea "PT. GLOBALINDOI MINING IND"
type textarea "x"
type textarea "PT. GLOBALINDOI MINING INDO"
type textarea "x"
type textarea "PT. GLOBALINDOI MINING INDON"
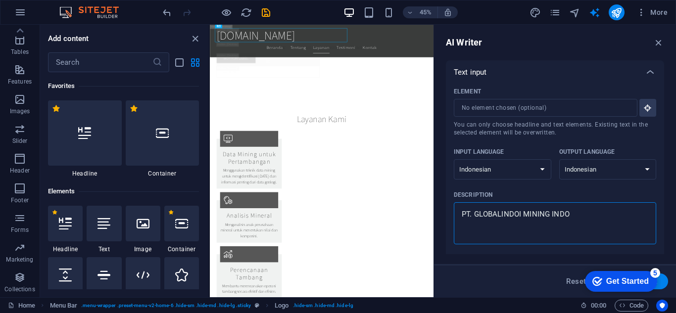
type textarea "x"
type textarea "PT. GLOBALINDOI MINING INDONE"
type textarea "x"
type textarea "PT. GLOBALINDOI MINING INDONEI"
type textarea "x"
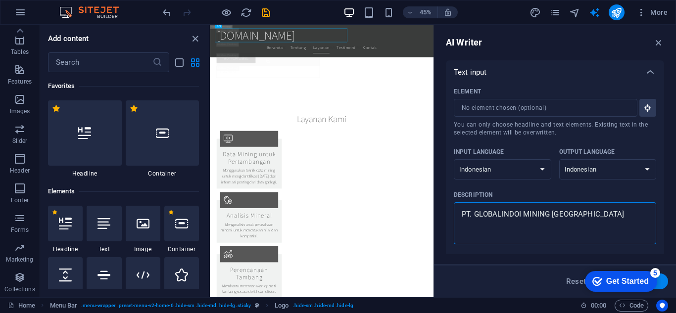
type textarea "PT. GLOBALINDOI MINING INDONE"
type textarea "x"
type textarea "PT. GLOBALINDOI MINING INDONES"
type textarea "x"
type textarea "PT. GLOBALINDOI MINING INDONESI"
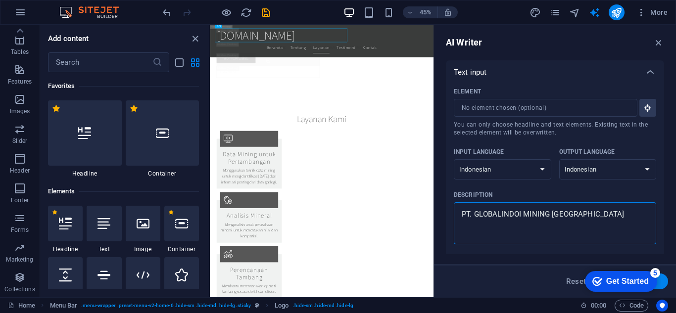
type textarea "x"
type textarea "PT. GLOBALINDOI MINING INDONESIA"
type textarea "x"
type textarea "PT. GLOBALINDOI MINING INDONESIA"
type textarea "x"
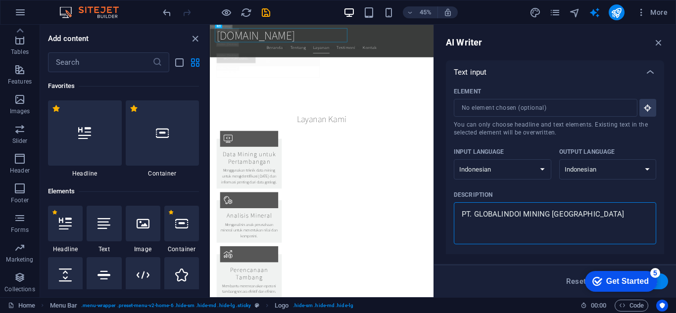
type textarea "PT. GLOBALINDOI MINING INDONESIA"
type textarea "x"
type textarea "PT. GLOBALINDOI MINING INDONESIA B"
type textarea "x"
type textarea "PT. GLOBALINDOI MINING INDONESIA Be"
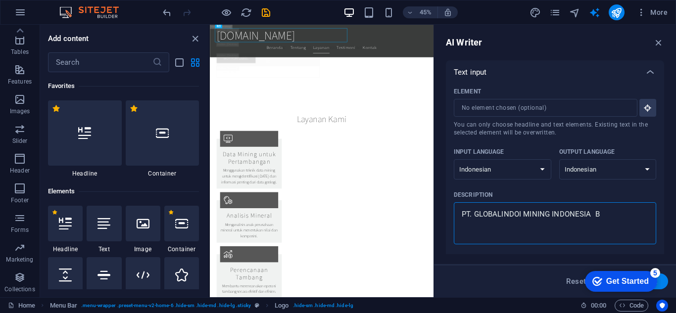
type textarea "x"
type textarea "PT. GLOBALINDOI MINING INDONESIA Ber"
type textarea "x"
type textarea "PT. GLOBALINDOI MINING INDONESIA Berg"
type textarea "x"
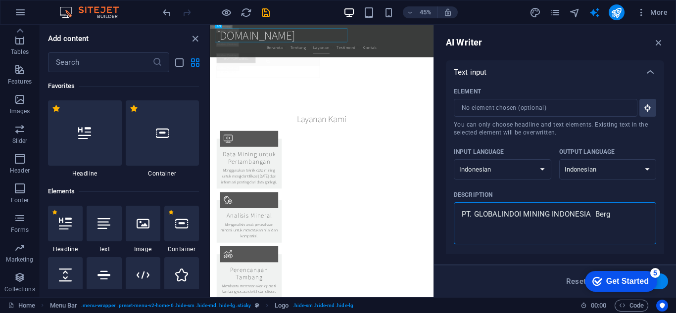
type textarea "PT. GLOBALINDOI MINING INDONESIA Berge"
type textarea "x"
type textarea "PT. GLOBALINDOI MINING INDONESIA Berger"
type textarea "x"
type textarea "PT. GLOBALINDOI MINING INDONESIA Bergera"
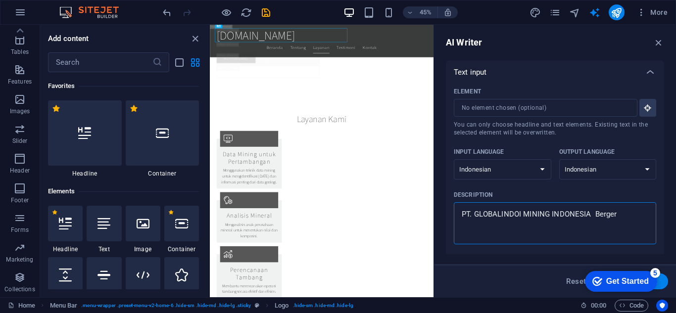
type textarea "x"
type textarea "PT. GLOBALINDOI MINING INDONESIA Bergerak"
type textarea "x"
type textarea "PT. GLOBALINDOI MINING INDONESIA Bergerak"
type textarea "x"
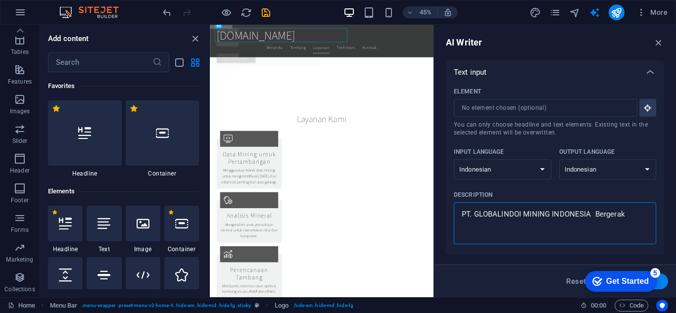
type textarea "PT. GLOBALINDOI MINING INDONESIA Bergerak d"
type textarea "x"
type textarea "PT. GLOBALINDOI MINING INDONESIA Bergerak di"
type textarea "x"
type textarea "PT. GLOBALINDOI MINING INDONESIA Bergerak dib"
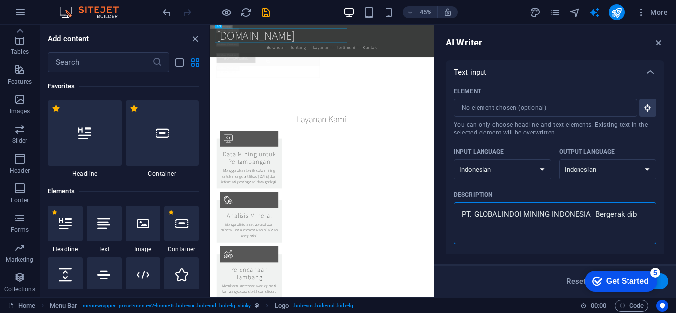
type textarea "x"
type textarea "PT. GLOBALINDOI MINING INDONESIA Bergerak dibi"
type textarea "x"
type textarea "PT. GLOBALINDOI MINING INDONESIA Bergerak dibid"
type textarea "x"
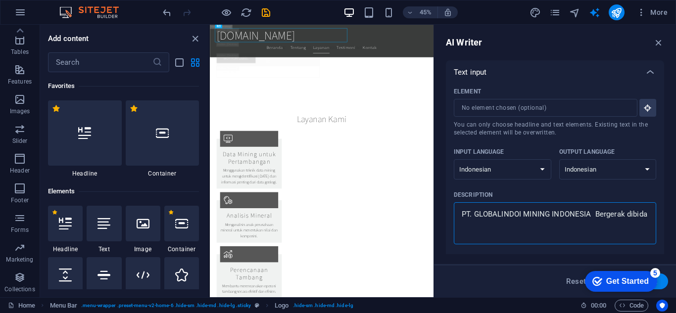
type textarea "PT. GLOBALINDOI MINING INDONESIA Bergerak dibidan"
type textarea "x"
type textarea "PT. GLOBALINDOI MINING INDONESIA Bergerak dibidang"
type textarea "x"
type textarea "PT. GLOBALINDOI MINING INDONESIA Bergerak dibidang"
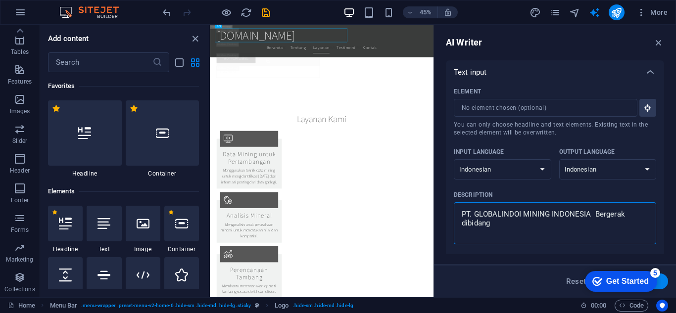
type textarea "x"
type textarea "PT. GLOBALINDOI MINING INDONESIA Bergerak dibidang p"
type textarea "x"
type textarea "PT. GLOBALINDOI MINING INDONESIA Bergerak dibidang pert"
type textarea "x"
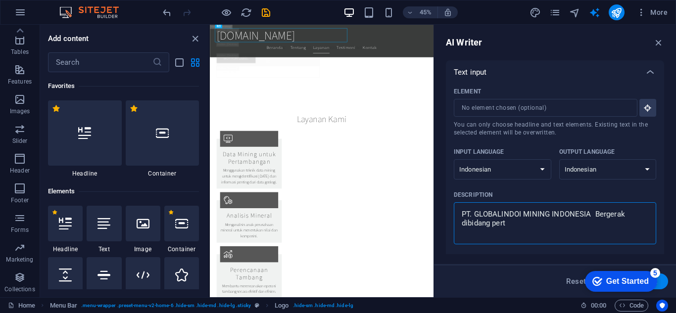
type textarea "PT. GLOBALINDOI MINING INDONESIA Bergerak dibidang perta"
type textarea "x"
type textarea "PT. GLOBALINDOI MINING INDONESIA Bergerak dibidang pertam"
type textarea "x"
type textarea "PT. GLOBALINDOI MINING INDONESIA Bergerak dibidang pertamba"
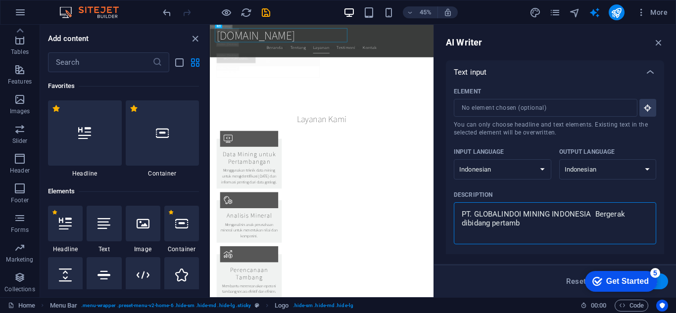
type textarea "x"
type textarea "PT. GLOBALINDOI MINING INDONESIA Bergerak dibidang pertamban"
type textarea "x"
type textarea "PT. GLOBALINDOI MINING INDONESIA Bergerak dibidang pertambanga"
type textarea "x"
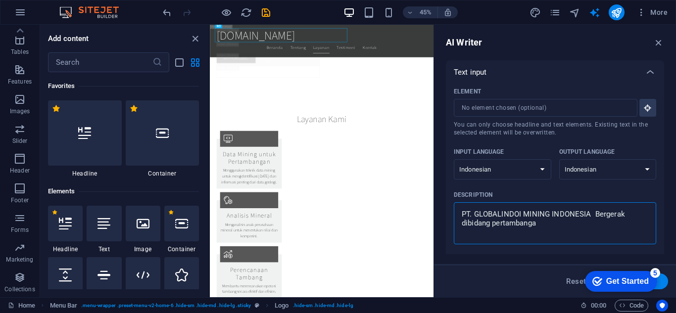
type textarea "PT. GLOBALINDOI MINING INDONESIA Bergerak dibidang pertambangan"
type textarea "x"
type textarea "PT. GLOBALINDOI MINING INDONESIA Bergerak dibidang pertambangan"
type textarea "x"
type textarea "PT. GLOBALINDOI MINING INDONESIA Bergerak dibidang pertambangan s"
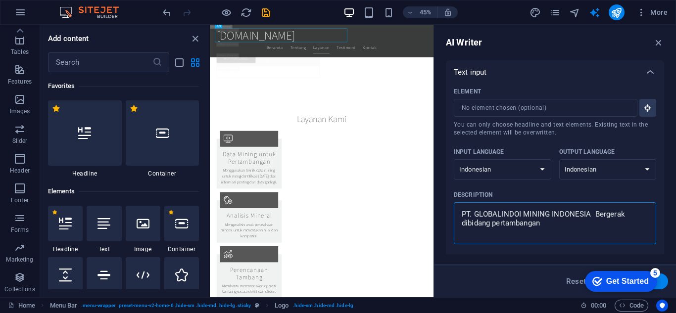
type textarea "x"
type textarea "PT. GLOBALINDOI MINING INDONESIA Bergerak dibidang pertambangan"
type textarea "x"
type textarea "PT. GLOBALINDOI MINING INDONESIA Bergerak dibidang pertambangan d"
type textarea "x"
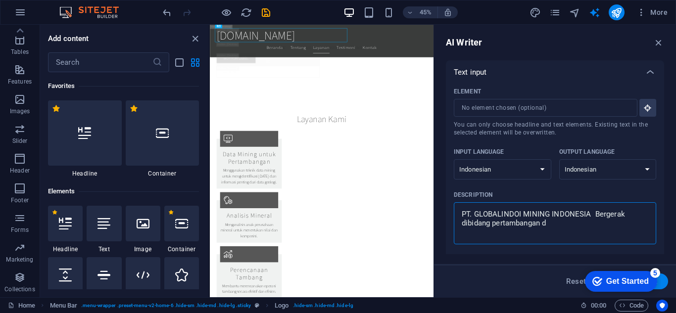
type textarea "PT. GLOBALINDOI MINING INDONESIA Bergerak dibidang pertambangan da"
type textarea "x"
type textarea "PT. GLOBALINDOI MINING INDONESIA Bergerak dibidang pertambangan dan"
type textarea "x"
type textarea "PT. GLOBALINDOI MINING INDONESIA Bergerak dibidang pertambangan dan"
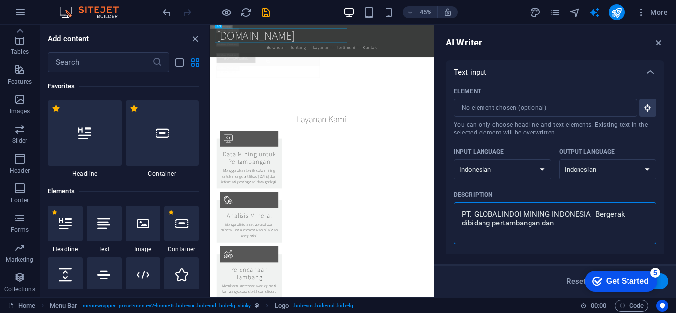
type textarea "x"
type textarea "PT. GLOBALINDOI MINING INDONESIA Bergerak dibidang pertambangan dan s"
type textarea "x"
type textarea "PT. GLOBALINDOI MINING INDONESIA Bergerak dibidang pertambangan dan su"
type textarea "x"
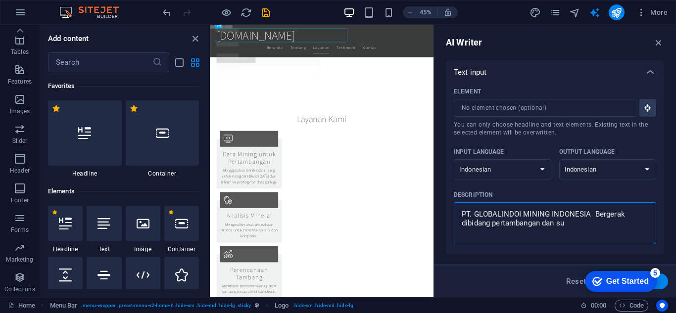
type textarea "PT. GLOBALINDOI MINING INDONESIA Bergerak dibidang pertambangan dan sum"
type textarea "x"
type textarea "PT. GLOBALINDOI MINING INDONESIA Bergerak dibidang pertambangan dan sumb"
type textarea "x"
type textarea "PT. GLOBALINDOI MINING INDONESIA Bergerak dibidang pertambangan dan sumbe"
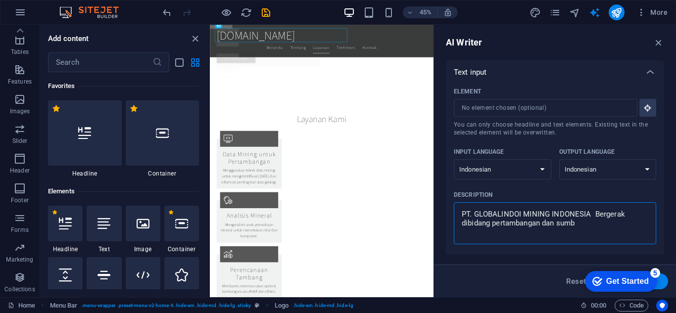
type textarea "x"
type textarea "PT. GLOBALINDOI MINING INDONESIA Bergerak dibidang pertambangan dan sumber"
type textarea "x"
type textarea "PT. GLOBALINDOI MINING INDONESIA Bergerak dibidang pertambangan dan sumberd"
type textarea "x"
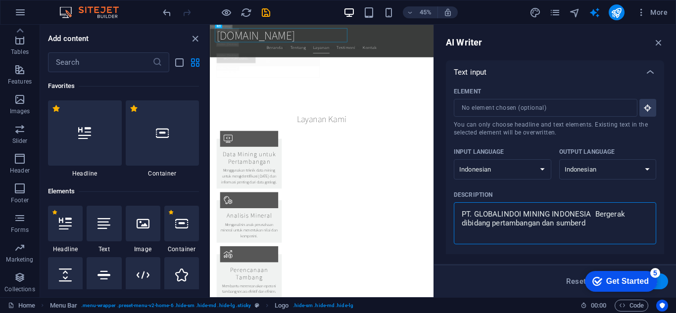
type textarea "PT. GLOBALINDOI MINING INDONESIA Bergerak dibidang pertambangan dan sumberda"
type textarea "x"
type textarea "PT. GLOBALINDOI MINING INDONESIA Bergerak dibidang pertambangan dan sumberday"
type textarea "x"
type textarea "PT. GLOBALINDOI MINING INDONESIA Bergerak dibidang pertambangan dan sumberdaya"
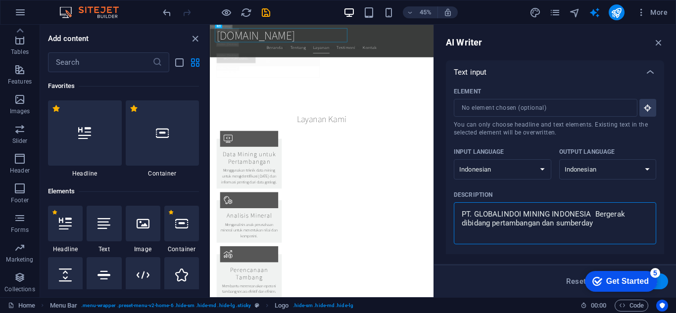
type textarea "x"
type textarea "PT. GLOBALINDOI MINING INDONESIA Bergerak dibidang pertambangan dan sumberdaya"
type textarea "x"
type textarea "PT. GLOBALINDOI MINING INDONESIA Bergerak dibidang pertambangan dan sumberdaya m"
type textarea "x"
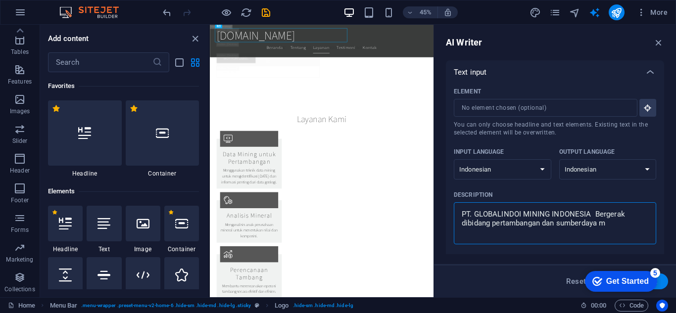
type textarea "PT. GLOBALINDOI MINING INDONESIA Bergerak dibidang pertambangan dan sumberdaya …"
type textarea "x"
type textarea "PT. GLOBALINDOI MINING INDONESIA Bergerak dibidang pertambangan dan sumberdaya …"
type textarea "x"
type textarea "PT. GLOBALINDOI MINING INDONESIA Bergerak dibidang pertambangan dan sumberdaya …"
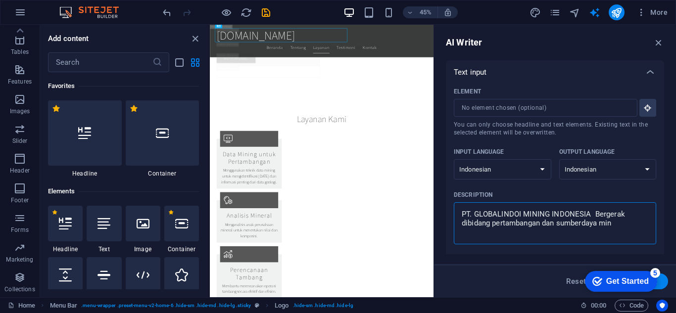
type textarea "x"
type textarea "PT. GLOBALINDOI MINING INDONESIA Bergerak dibidang pertambangan dan sumberdaya …"
type textarea "x"
type textarea "PT. GLOBALINDOI MINING INDONESIA Bergerak dibidang pertambangan dan sumberdaya …"
type textarea "x"
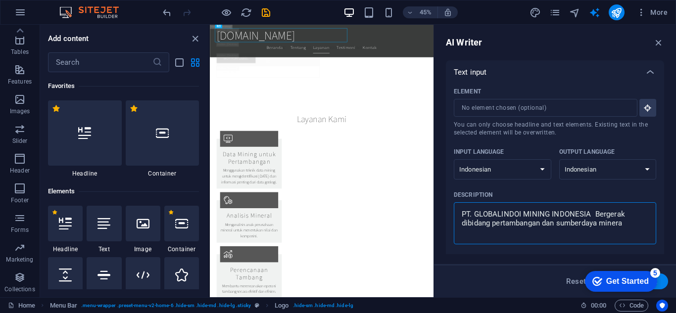
type textarea "PT. GLOBALINDOI MINING INDONESIA Bergerak dibidang pertambangan dan sumberdaya …"
type textarea "x"
type textarea "PT. GLOBALINDOI MINING INDONESIA Bergerak dibidang pertambangan dan sumberdaya …"
click at [623, 277] on div "Get Started" at bounding box center [627, 281] width 43 height 9
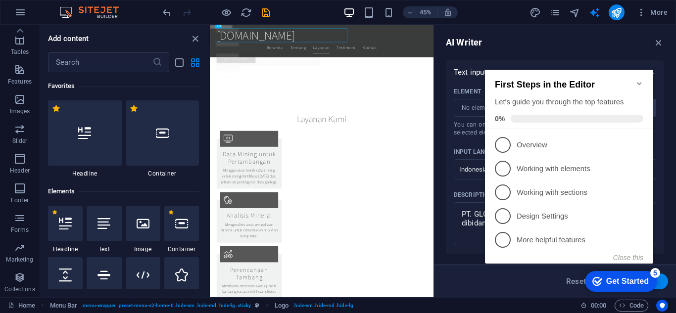
click at [641, 80] on icon "Minimize checklist" at bounding box center [639, 84] width 8 height 8
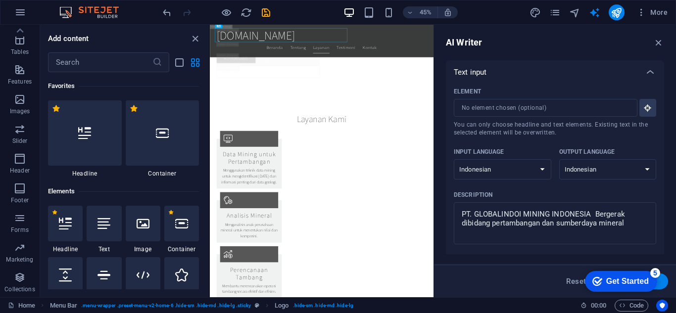
click at [667, 281] on button "Generate text" at bounding box center [633, 282] width 69 height 16
type textarea "x"
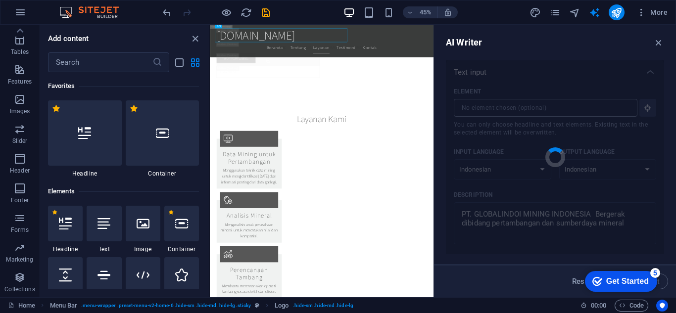
type textarea "x"
type textarea "PT. GLOBALINDOI MINING INDONESIA adalah perusahaan yang fokus pada sektor perta…"
type textarea "x"
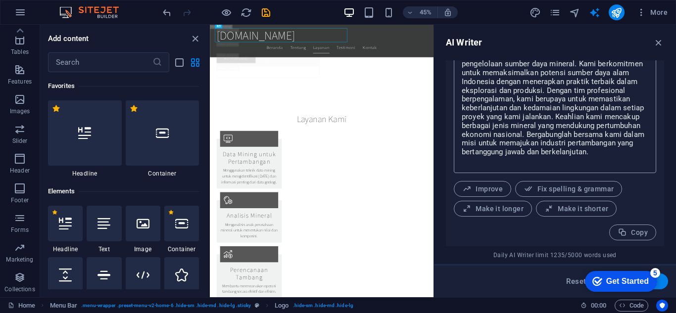
scroll to position [425, 0]
click at [623, 233] on icon "button" at bounding box center [622, 230] width 9 height 9
type textarea "x"
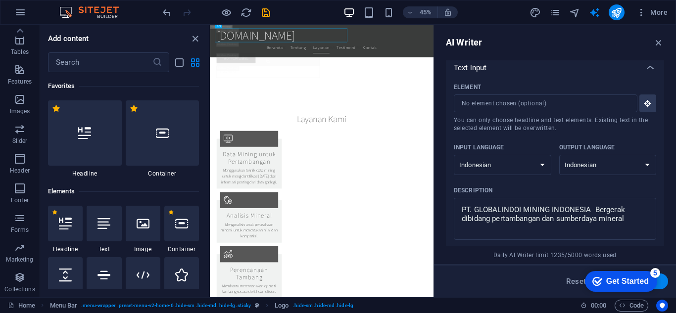
scroll to position [0, 0]
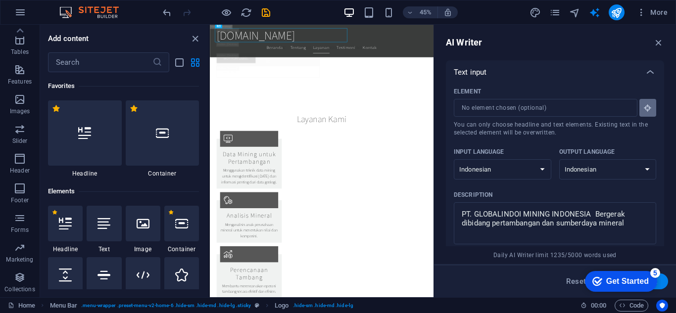
click at [646, 109] on icon "button" at bounding box center [647, 107] width 9 height 9
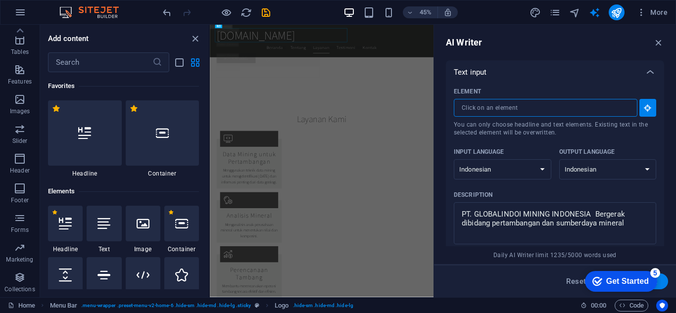
click at [586, 106] on input "Element ​ You can only choose headline and text elements. Existing text in the …" at bounding box center [542, 108] width 177 height 18
click at [657, 40] on icon "button" at bounding box center [658, 42] width 11 height 11
click at [676, 45] on div "www.globalindomining.com Menu Home About Service Contact Button label" at bounding box center [458, 72] width 497 height 94
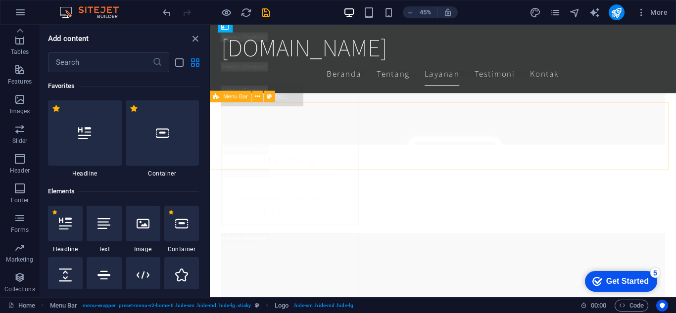
scroll to position [5149, 0]
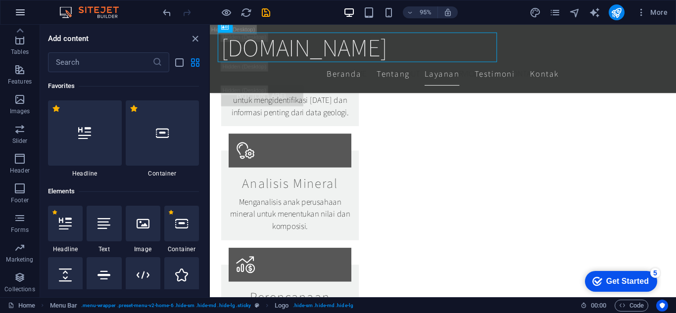
click at [21, 10] on icon "button" at bounding box center [20, 12] width 12 height 12
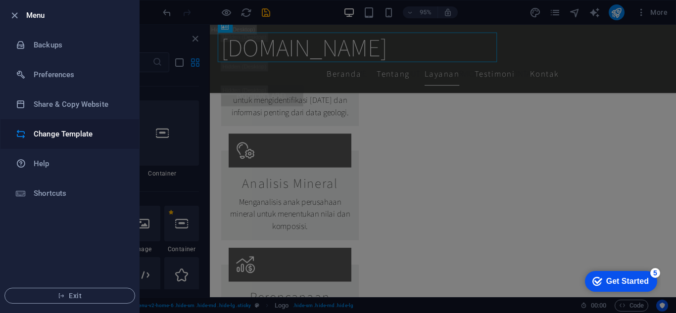
click at [81, 133] on h6 "Change Template" at bounding box center [80, 134] width 92 height 12
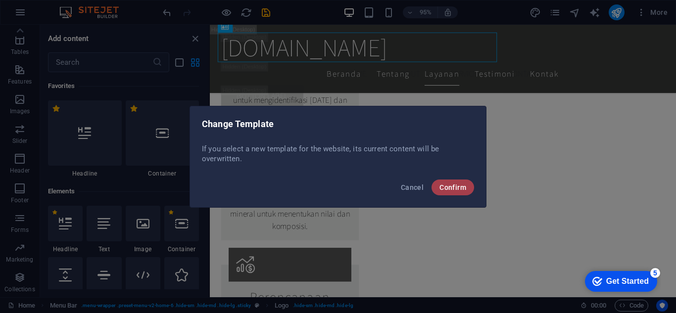
click at [449, 193] on button "Confirm" at bounding box center [453, 188] width 43 height 16
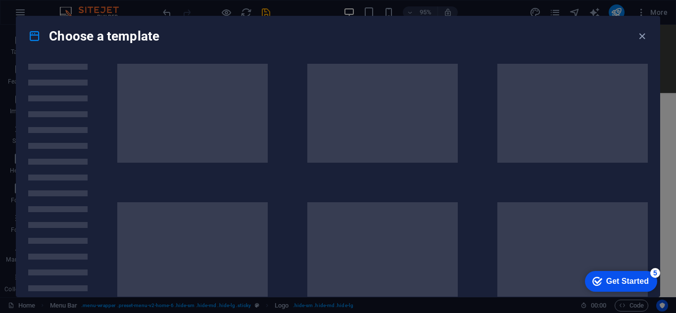
drag, startPoint x: 648, startPoint y: 78, endPoint x: 648, endPoint y: 111, distance: 33.7
click at [648, 111] on div at bounding box center [337, 176] width 643 height 241
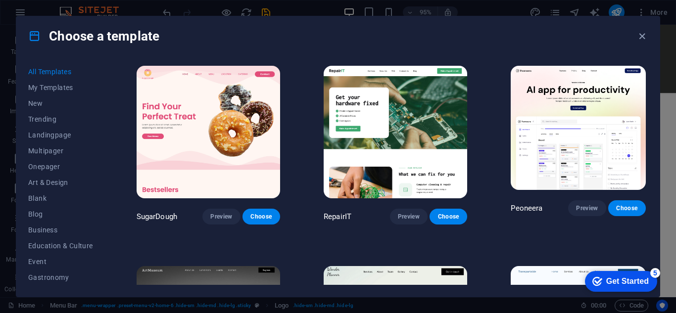
drag, startPoint x: 648, startPoint y: 66, endPoint x: 648, endPoint y: 72, distance: 6.4
click at [649, 77] on div "All Templates My Templates New Trending Landingpage Multipager Onepager Art & D…" at bounding box center [337, 176] width 643 height 241
drag, startPoint x: 648, startPoint y: 69, endPoint x: 647, endPoint y: 75, distance: 6.0
click at [647, 75] on div "All Templates My Templates New Trending Landingpage Multipager Onepager Art & D…" at bounding box center [337, 176] width 643 height 241
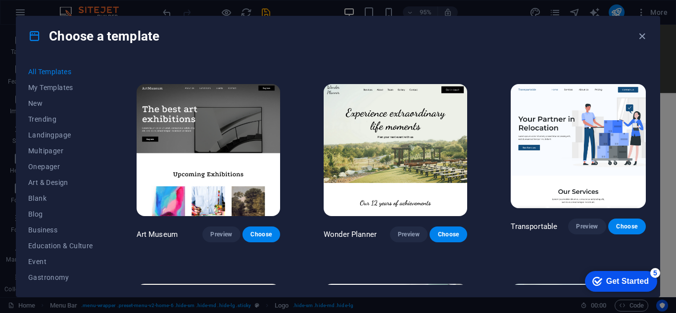
scroll to position [194, 0]
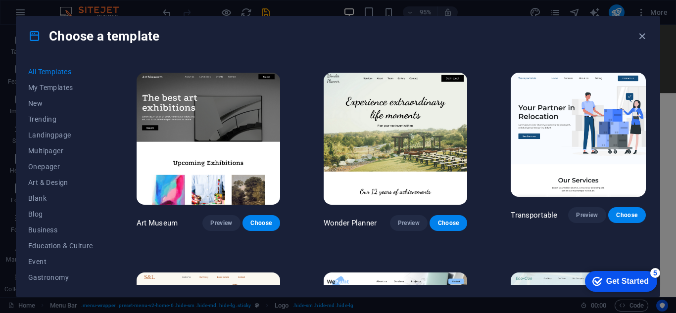
click at [649, 91] on div "All Templates My Templates New Trending Landingpage Multipager Onepager Art & D…" at bounding box center [337, 176] width 643 height 241
click at [651, 112] on div "All Templates My Templates New Trending Landingpage Multipager Onepager Art & D…" at bounding box center [337, 176] width 643 height 241
click at [649, 109] on div "All Templates My Templates New Trending Landingpage Multipager Onepager Art & D…" at bounding box center [337, 176] width 643 height 241
click at [648, 103] on div "All Templates My Templates New Trending Landingpage Multipager Onepager Art & D…" at bounding box center [337, 176] width 643 height 241
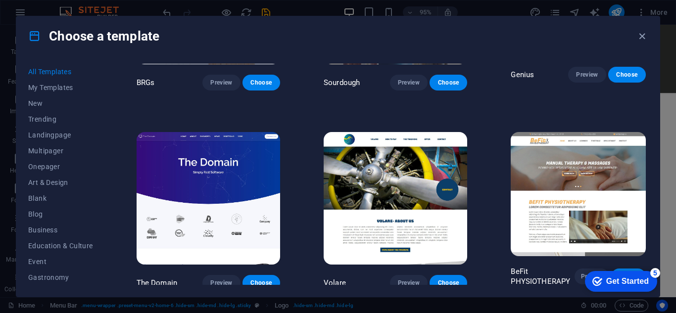
scroll to position [4718, 0]
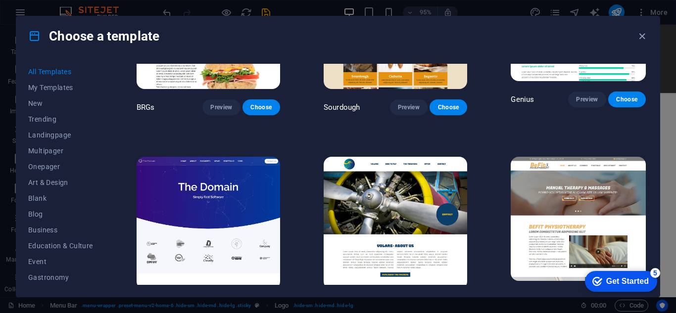
click at [443, 304] on span "Choose" at bounding box center [449, 308] width 22 height 8
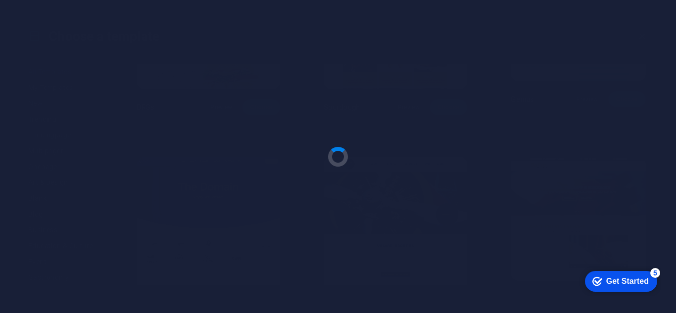
scroll to position [5085, 0]
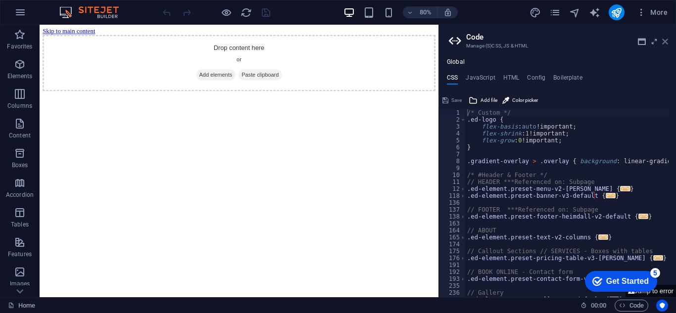
click at [668, 41] on icon at bounding box center [665, 42] width 6 height 8
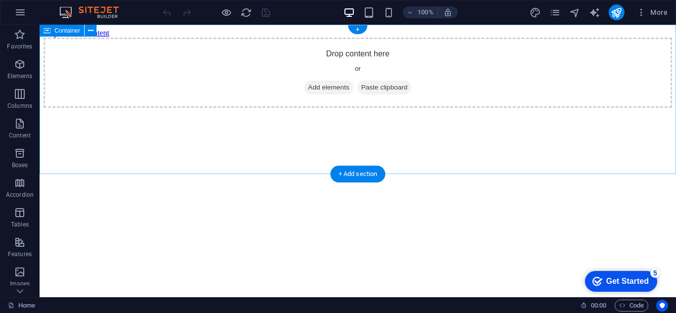
click at [672, 77] on div "Drop content here or Add elements Paste clipboard" at bounding box center [358, 73] width 629 height 70
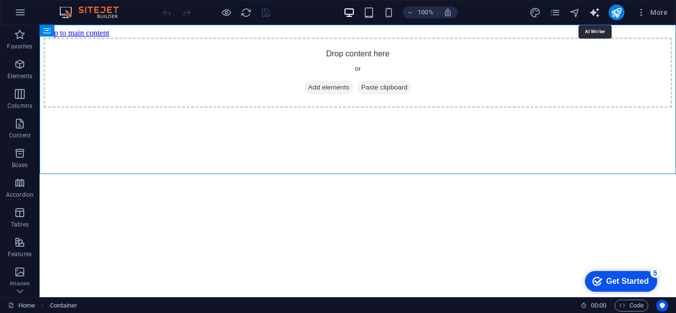
click at [595, 12] on icon "text_generator" at bounding box center [594, 12] width 11 height 11
select select "English"
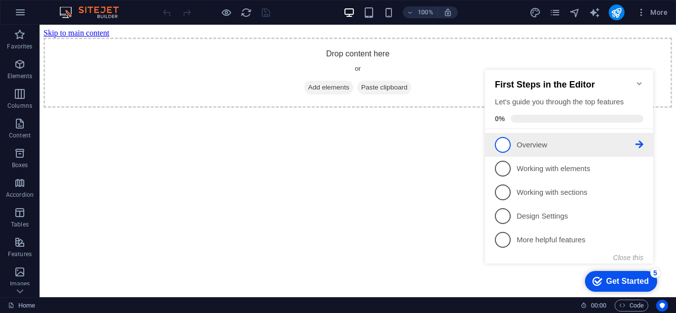
click at [531, 149] on link "1 Overview - incomplete" at bounding box center [569, 145] width 148 height 16
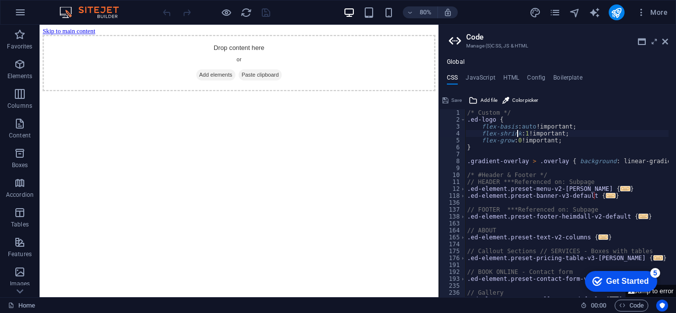
click at [516, 131] on div "/* Custom */ .ed-logo { flex-basis : auto !important; flex-shrink : 1 !importan…" at bounding box center [668, 206] width 407 height 194
type textarea "flex-shrink: 1!important;"
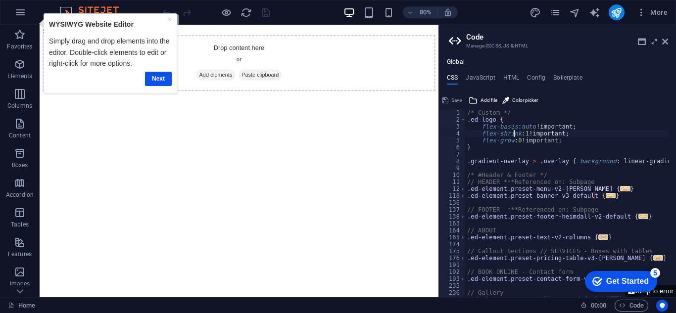
click at [515, 132] on div "/* Custom */ .ed-logo { flex-basis : auto !important; flex-shrink : 1 !importan…" at bounding box center [668, 206] width 407 height 194
click at [535, 75] on h4 "Config" at bounding box center [536, 79] width 18 height 11
type textarea "$fz-h2-all: (2rem, 1.7rem, 1.4rem);"
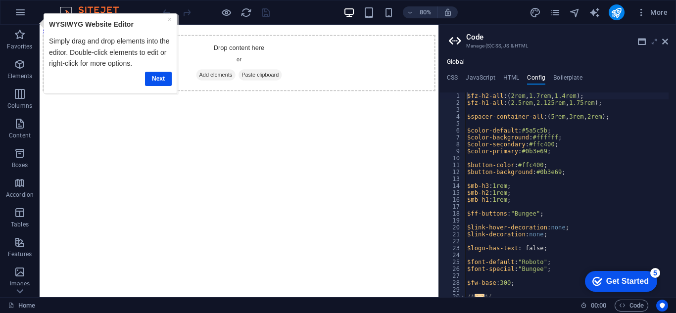
click at [654, 42] on icon at bounding box center [654, 42] width 0 height 8
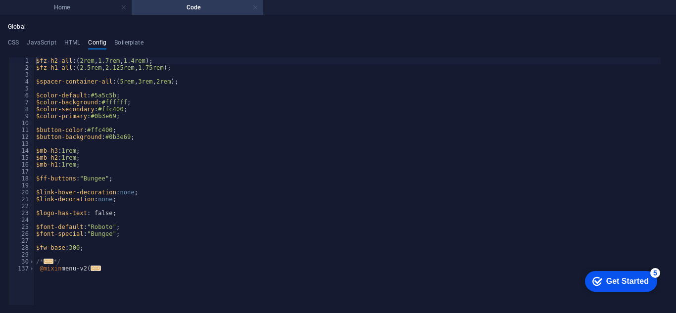
click at [257, 5] on link at bounding box center [255, 7] width 6 height 9
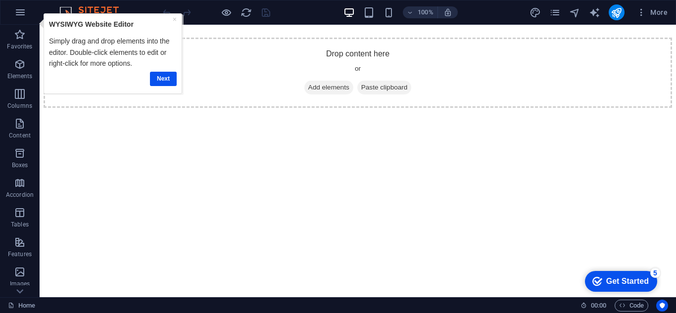
click at [178, 78] on div "× WYSIWYG Website Editor Simply drag and drop elements into the editor. Double-…" at bounding box center [112, 53] width 133 height 75
click at [170, 79] on link "Next" at bounding box center [162, 79] width 27 height 14
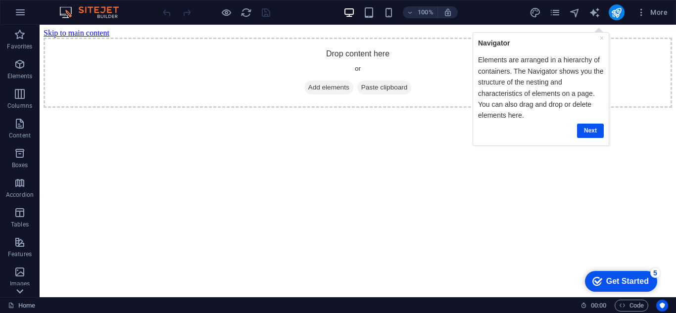
click at [19, 38] on icon at bounding box center [20, 31] width 14 height 14
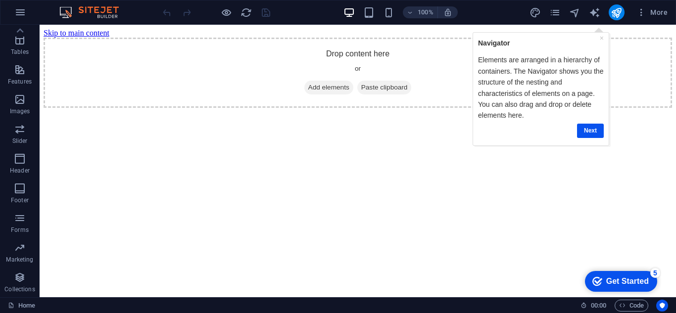
drag, startPoint x: 53, startPoint y: 12, endPoint x: 71, endPoint y: 10, distance: 17.9
click at [71, 10] on div "100% More" at bounding box center [337, 12] width 675 height 24
click at [71, 10] on img at bounding box center [94, 12] width 74 height 12
click at [668, 10] on button "More" at bounding box center [651, 12] width 39 height 16
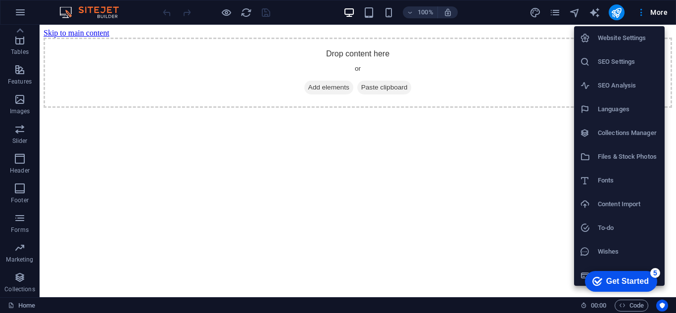
drag, startPoint x: 646, startPoint y: 274, endPoint x: 742, endPoint y: 486, distance: 232.8
click at [646, 275] on div "checkmark Get Started 5" at bounding box center [621, 281] width 72 height 21
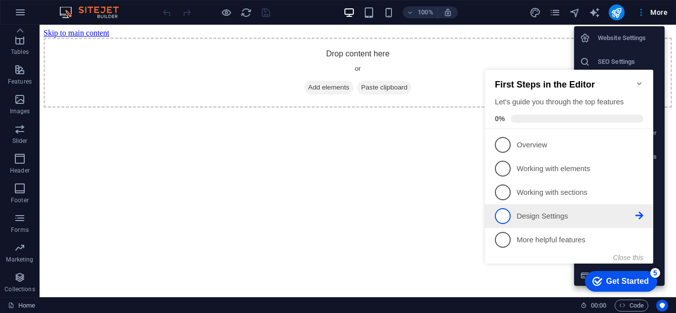
click at [559, 218] on p "Design Settings - incomplete" at bounding box center [576, 216] width 119 height 10
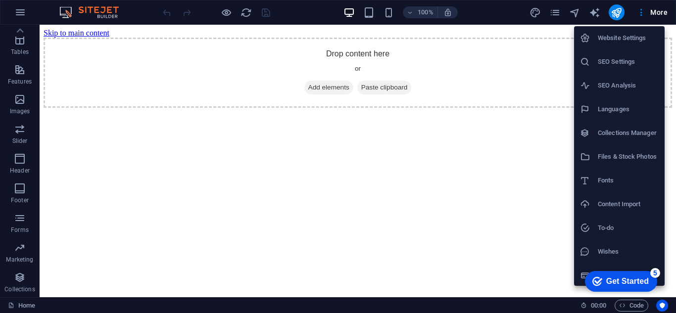
scroll to position [0, 0]
click at [669, 219] on div at bounding box center [338, 156] width 676 height 313
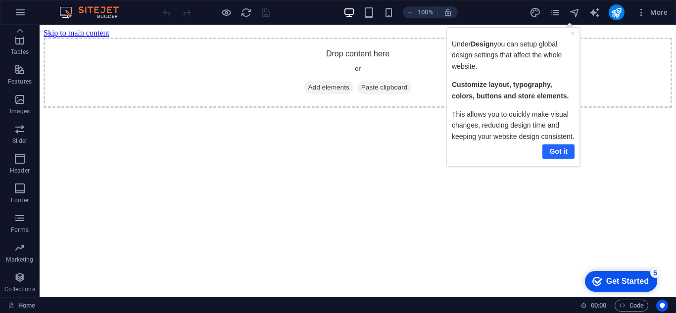
click at [560, 148] on link "Got it" at bounding box center [558, 151] width 32 height 14
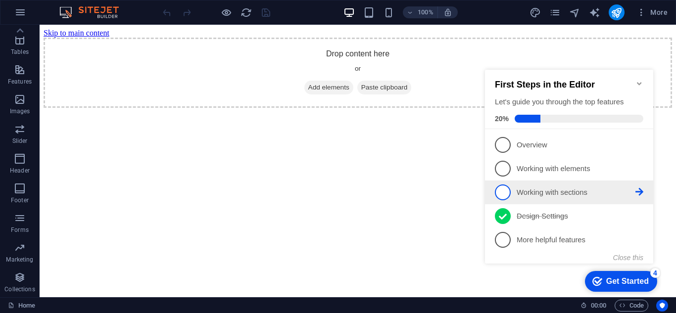
click at [508, 189] on span "3" at bounding box center [503, 193] width 16 height 16
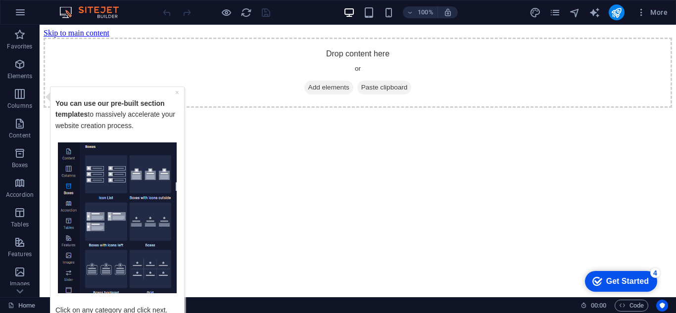
click at [101, 178] on img "Tooltip" at bounding box center [117, 217] width 119 height 151
click at [127, 217] on img "Tooltip" at bounding box center [117, 217] width 119 height 151
click at [559, 13] on icon "pages" at bounding box center [554, 12] width 11 height 11
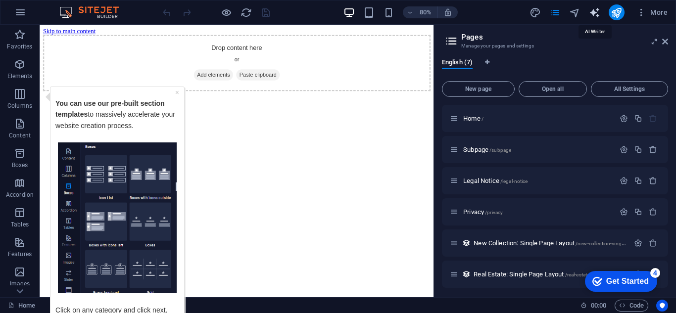
click at [597, 11] on icon "text_generator" at bounding box center [594, 12] width 11 height 11
select select "English"
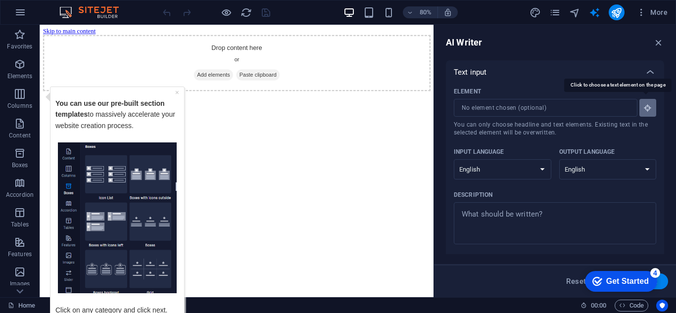
click at [643, 110] on icon "button" at bounding box center [647, 107] width 9 height 9
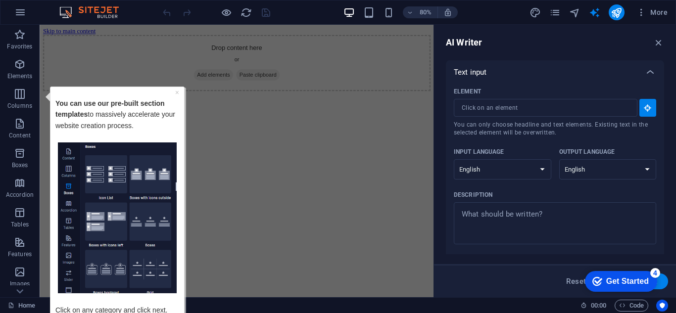
drag, startPoint x: 662, startPoint y: 115, endPoint x: 660, endPoint y: 184, distance: 69.3
click at [660, 184] on div "Element ​ You can only choose headline and text elements. Existing text in the …" at bounding box center [555, 172] width 218 height 176
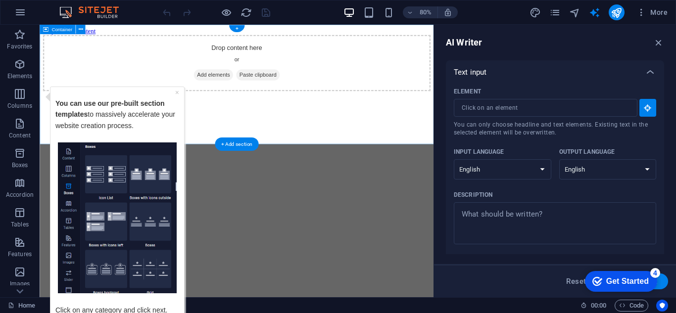
click at [520, 96] on div "Drop content here or Add elements Paste clipboard" at bounding box center [286, 73] width 485 height 70
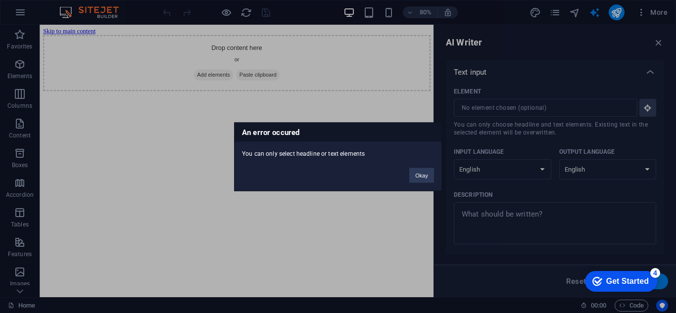
click at [555, 13] on div "An error occured You can only select headline or text elements Okay" at bounding box center [338, 156] width 676 height 313
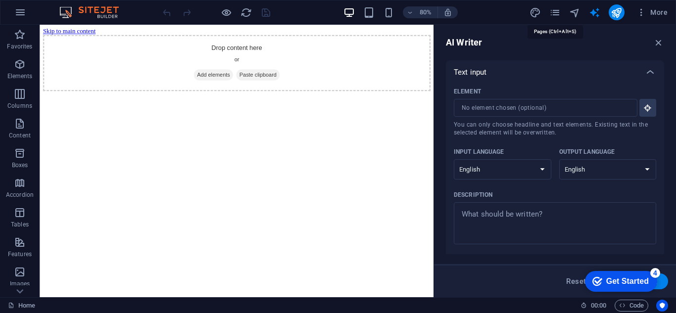
click at [555, 13] on icon "pages" at bounding box center [554, 12] width 11 height 11
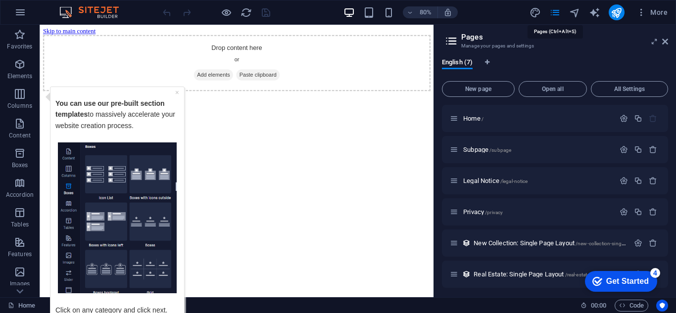
click at [555, 13] on icon "pages" at bounding box center [554, 12] width 11 height 11
click at [645, 7] on button "More" at bounding box center [651, 12] width 39 height 16
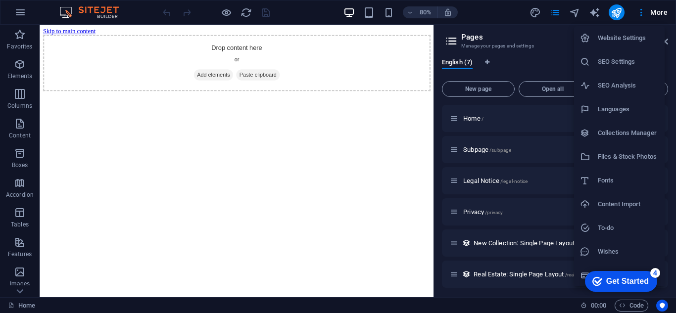
click at [19, 291] on div at bounding box center [338, 156] width 676 height 313
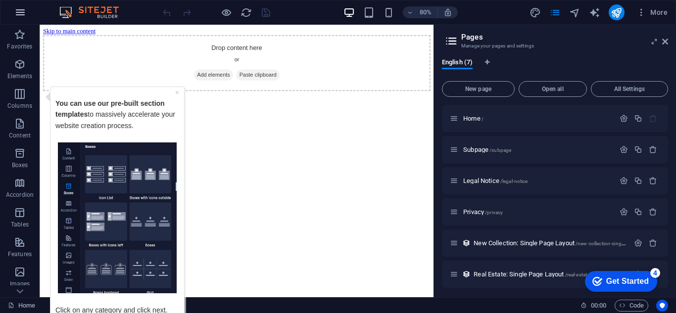
click at [18, 6] on icon "button" at bounding box center [20, 12] width 12 height 12
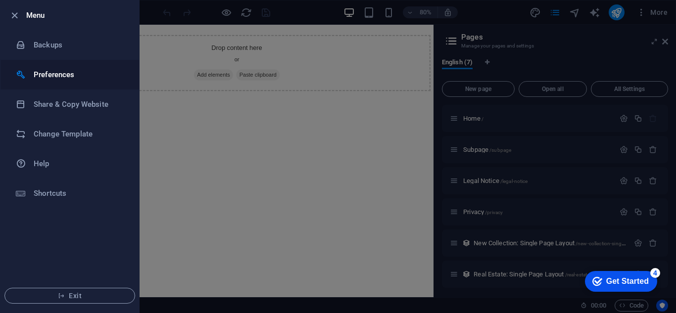
click at [58, 68] on li "Preferences" at bounding box center [69, 75] width 139 height 30
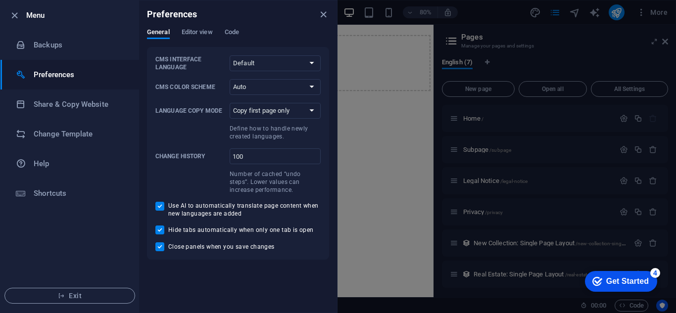
click at [210, 206] on span "Use AI to automatically translate page content when new languages are added" at bounding box center [244, 210] width 152 height 16
click at [168, 206] on input "Use AI to automatically translate page content when new languages are added" at bounding box center [161, 206] width 13 height 9
click at [210, 206] on span "Use AI to automatically translate page content when new languages are added" at bounding box center [244, 210] width 152 height 16
click at [168, 206] on input "Use AI to automatically translate page content when new languages are added" at bounding box center [161, 206] width 13 height 9
click at [210, 206] on span "Use AI to automatically translate page content when new languages are added" at bounding box center [244, 210] width 152 height 16
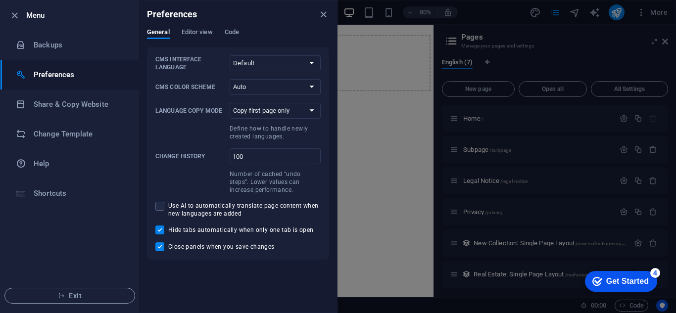
click at [168, 206] on input "Use AI to automatically translate page content when new languages are added" at bounding box center [161, 206] width 13 height 9
checkbox input "false"
click at [465, 35] on div at bounding box center [338, 156] width 676 height 313
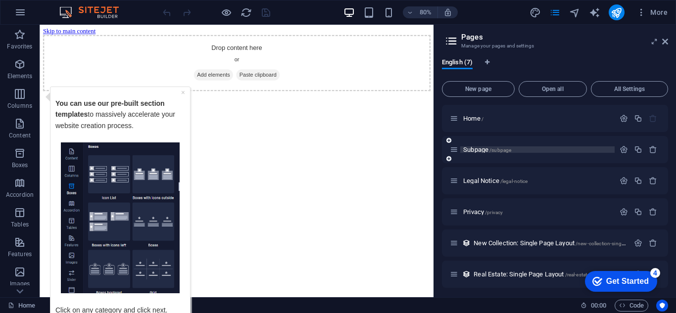
click at [475, 149] on span "Subpage /subpage" at bounding box center [487, 149] width 48 height 7
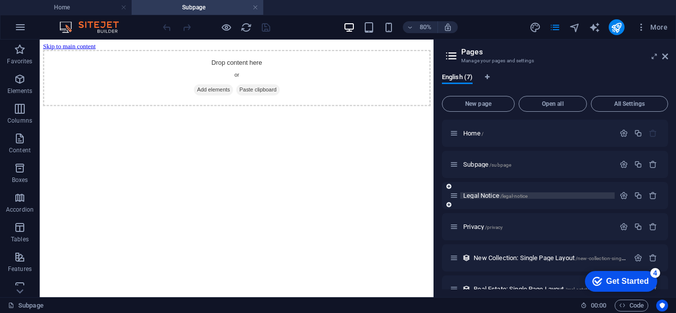
click at [508, 194] on span "/legal-notice" at bounding box center [514, 196] width 28 height 5
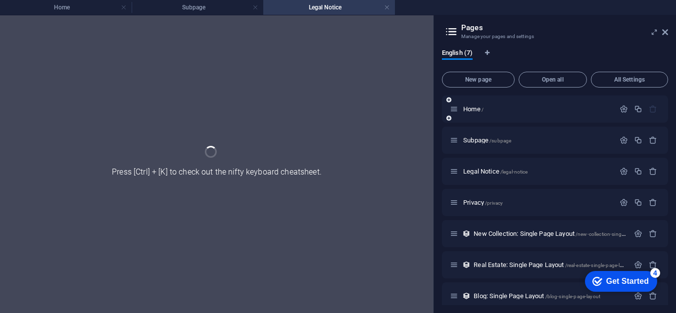
click at [651, 123] on div "Home /" at bounding box center [555, 109] width 226 height 27
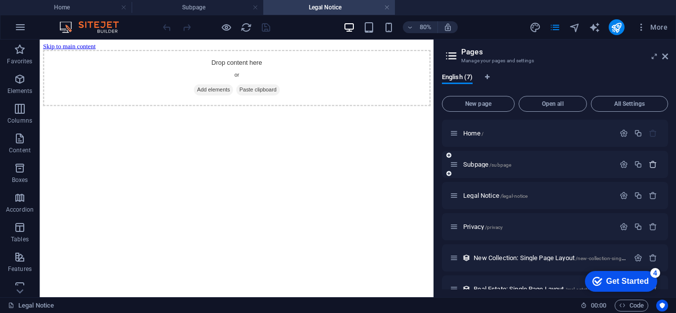
drag, startPoint x: 651, startPoint y: 136, endPoint x: 652, endPoint y: 165, distance: 29.7
click at [652, 159] on div "Home / Subpage /subpage Legal Notice /legal-notice Privacy /privacy New Collect…" at bounding box center [555, 227] width 226 height 214
click at [652, 164] on icon "button" at bounding box center [653, 164] width 8 height 8
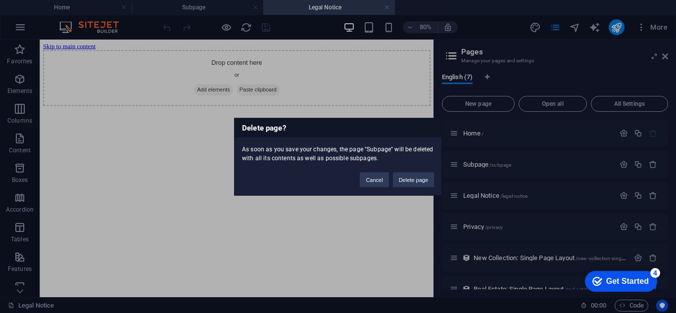
click at [653, 164] on div "Delete page? As soon as you save your changes, the page "Subpage" will be delet…" at bounding box center [338, 156] width 676 height 313
drag, startPoint x: 400, startPoint y: 175, endPoint x: 442, endPoint y: 191, distance: 44.5
click at [401, 175] on button "Delete page" at bounding box center [413, 179] width 41 height 15
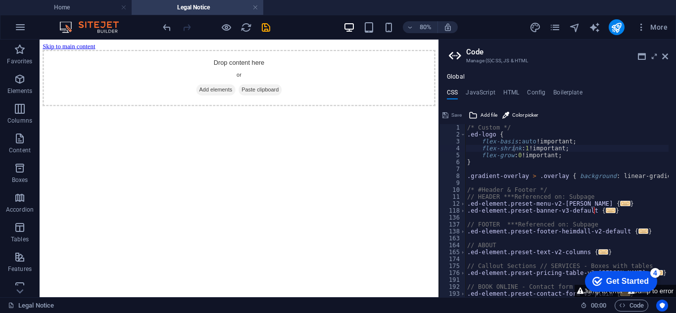
click at [469, 127] on html "Skip to main content Drop content here or Add elements Paste clipboard" at bounding box center [289, 83] width 499 height 87
click at [555, 31] on icon "pages" at bounding box center [554, 27] width 11 height 11
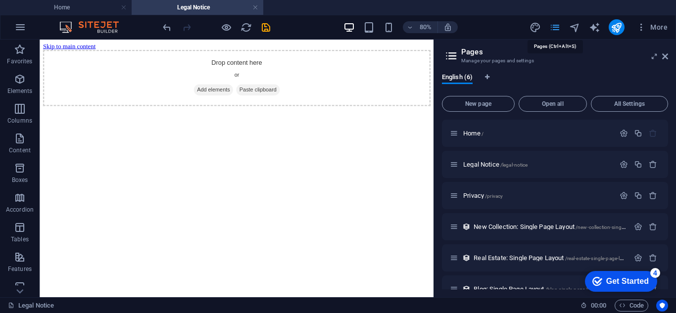
click at [555, 31] on icon "pages" at bounding box center [554, 27] width 11 height 11
click at [532, 30] on icon "design" at bounding box center [535, 27] width 11 height 11
select select "px"
select select "300"
select select "px"
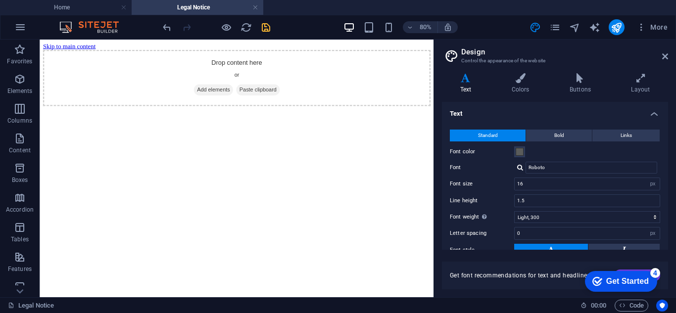
click at [266, 31] on icon "save" at bounding box center [265, 27] width 11 height 11
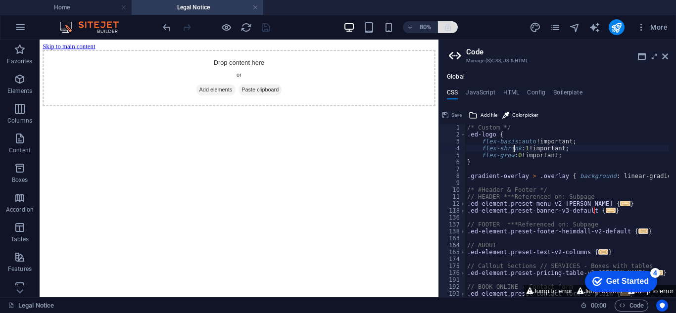
click at [451, 23] on icon "button" at bounding box center [447, 27] width 9 height 9
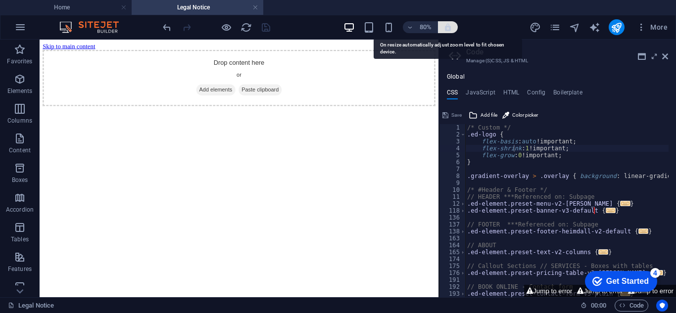
click at [451, 23] on icon "button" at bounding box center [447, 27] width 9 height 9
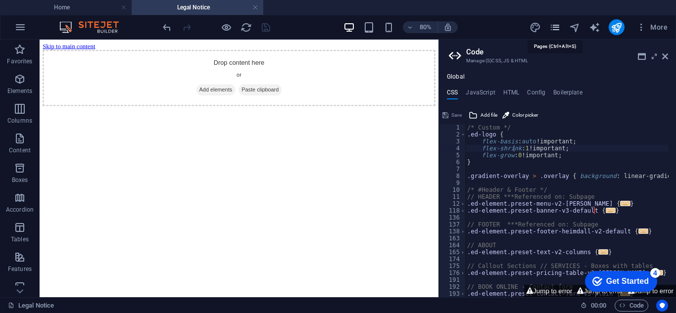
click at [555, 32] on icon "pages" at bounding box center [554, 27] width 11 height 11
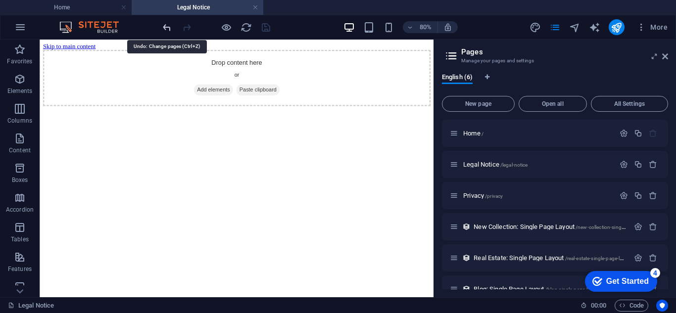
click at [166, 25] on icon "undo" at bounding box center [166, 27] width 11 height 11
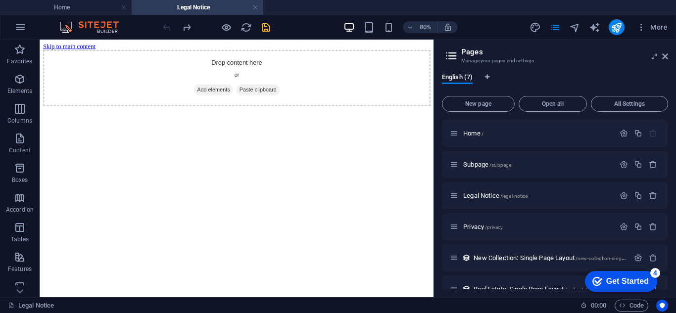
click at [166, 25] on div at bounding box center [216, 27] width 111 height 16
drag, startPoint x: 167, startPoint y: 25, endPoint x: 145, endPoint y: 24, distance: 22.3
click at [162, 25] on div at bounding box center [216, 27] width 111 height 16
click at [96, 24] on img at bounding box center [94, 27] width 74 height 12
click at [22, 141] on icon "button" at bounding box center [20, 139] width 12 height 12
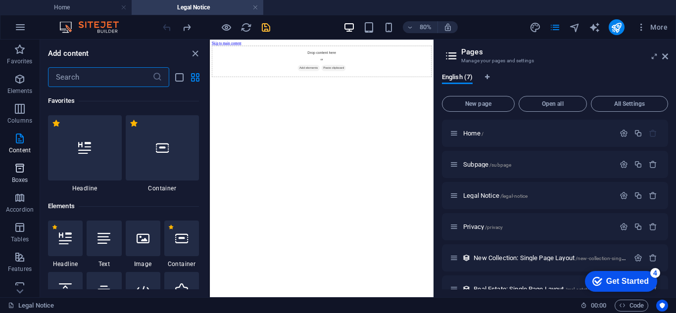
click at [24, 166] on icon "button" at bounding box center [20, 168] width 12 height 12
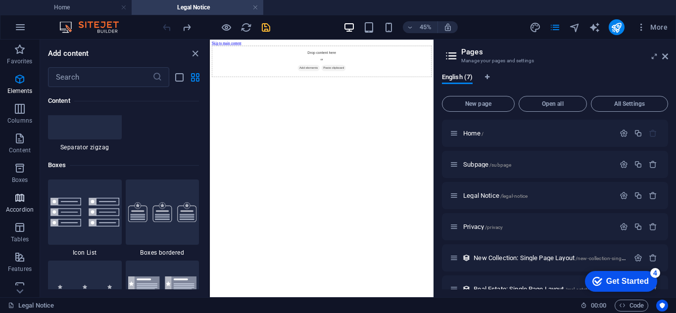
click at [24, 206] on p "Accordion" at bounding box center [20, 210] width 28 height 8
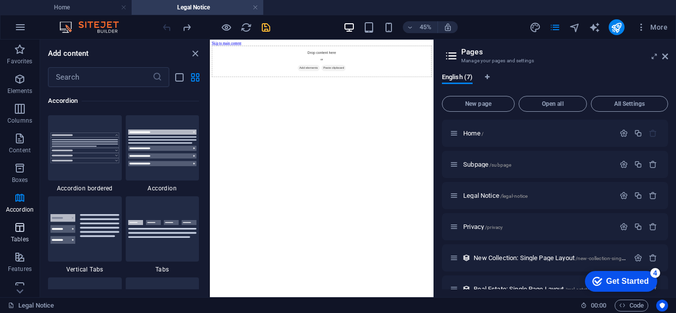
click at [26, 238] on p "Tables" at bounding box center [20, 240] width 18 height 8
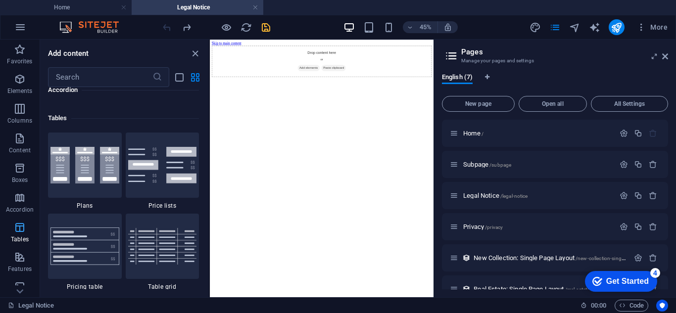
scroll to position [3428, 0]
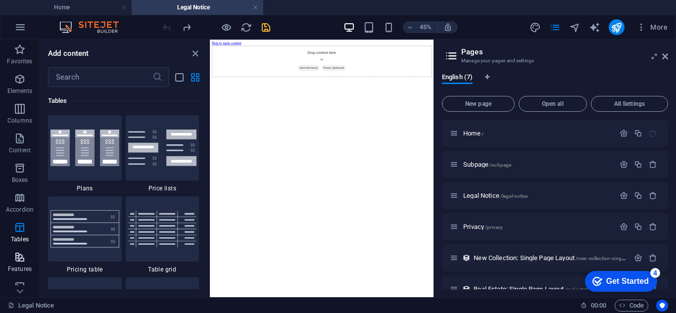
click at [24, 268] on p "Features" at bounding box center [20, 269] width 24 height 8
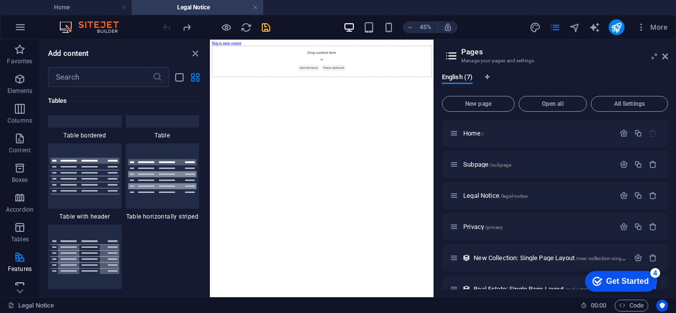
scroll to position [3858, 0]
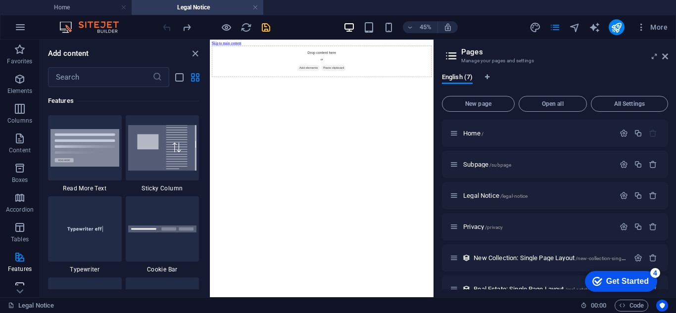
click at [23, 277] on button "Images" at bounding box center [20, 292] width 40 height 30
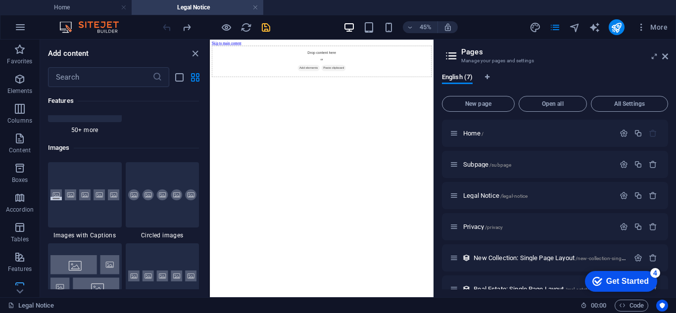
scroll to position [5018, 0]
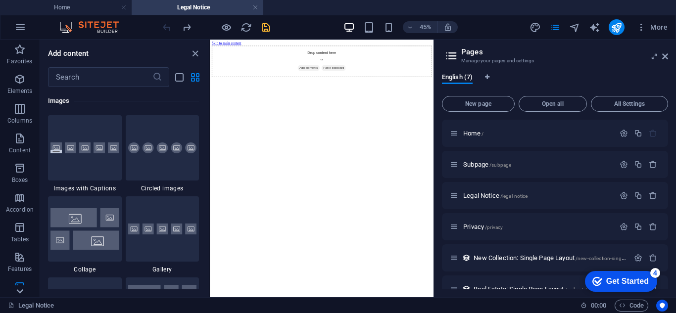
click at [23, 52] on icon at bounding box center [20, 46] width 14 height 14
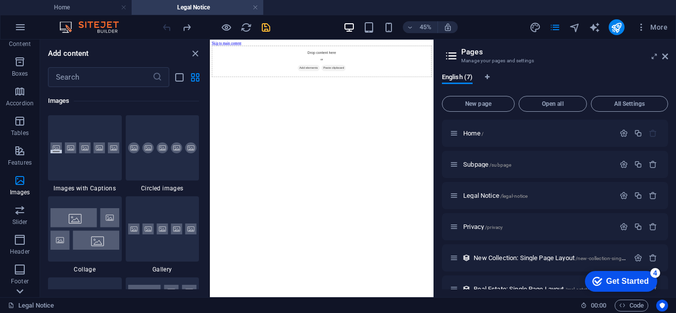
scroll to position [188, 0]
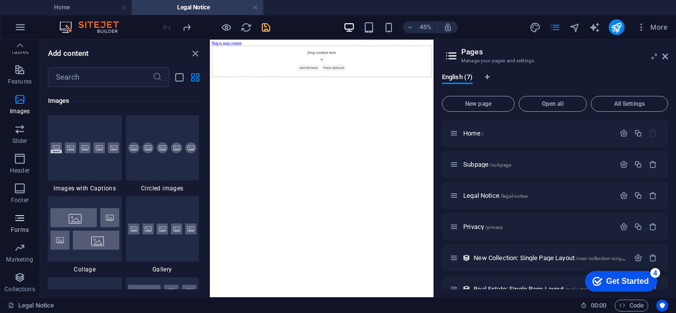
click at [21, 219] on icon "button" at bounding box center [20, 218] width 12 height 12
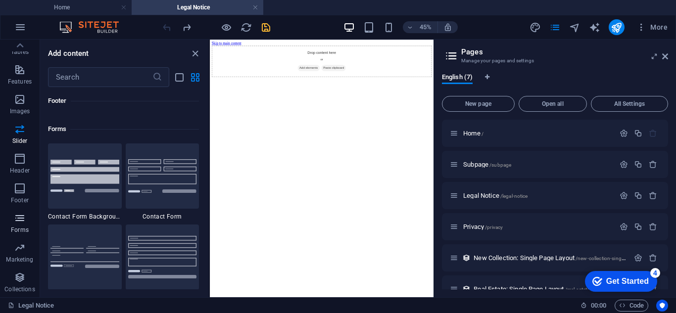
scroll to position [7226, 0]
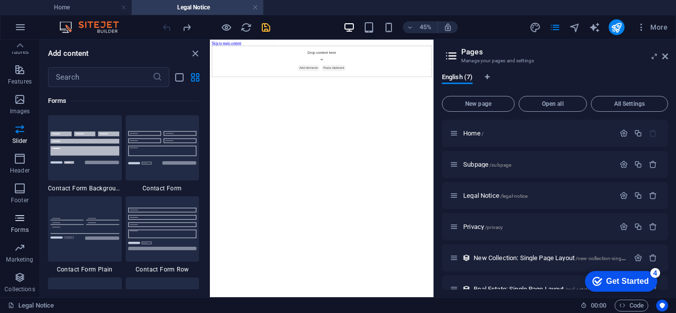
click at [21, 219] on icon "button" at bounding box center [20, 218] width 12 height 12
click at [27, 24] on button "button" at bounding box center [20, 27] width 24 height 24
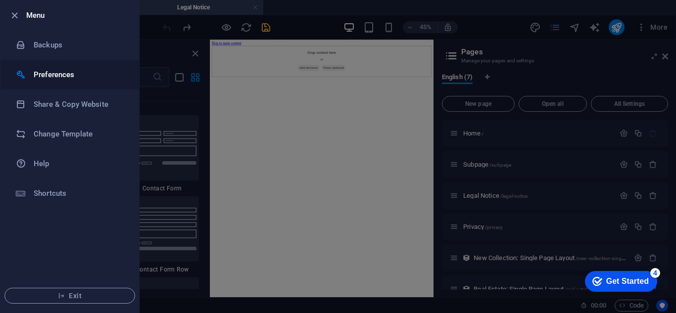
click at [97, 66] on li "Preferences" at bounding box center [69, 75] width 139 height 30
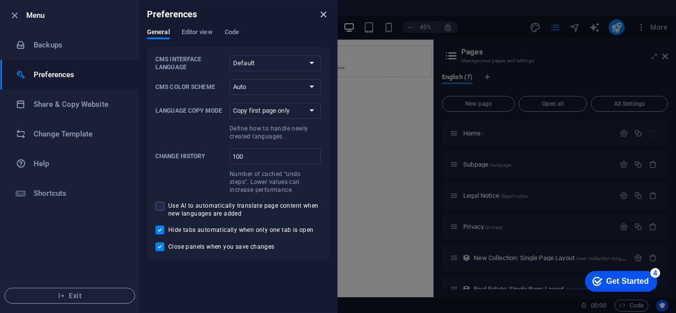
click at [326, 14] on icon "close" at bounding box center [323, 14] width 11 height 11
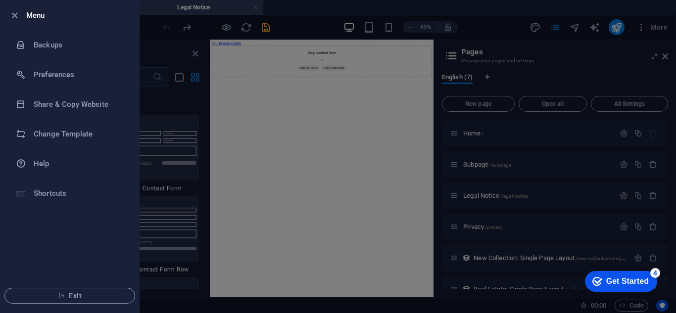
click at [192, 25] on div at bounding box center [338, 156] width 676 height 313
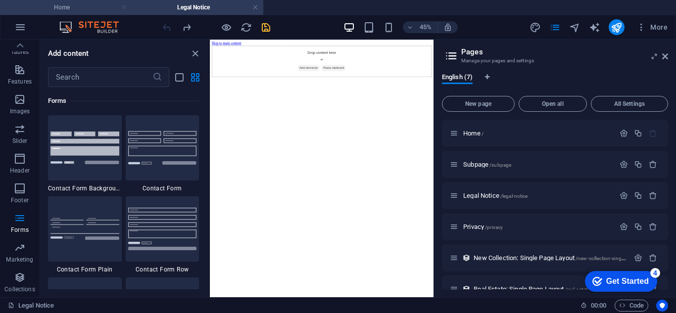
click at [122, 8] on link at bounding box center [124, 7] width 6 height 9
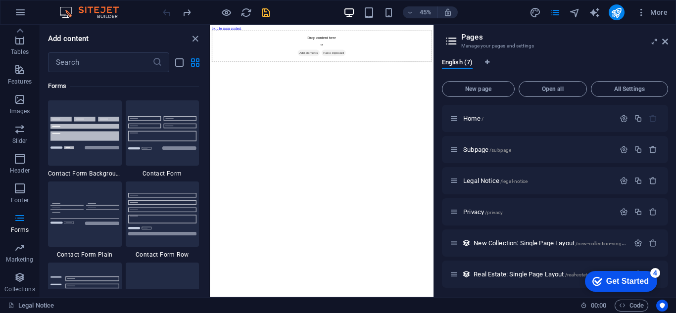
scroll to position [0, 0]
click at [664, 40] on icon at bounding box center [665, 42] width 6 height 8
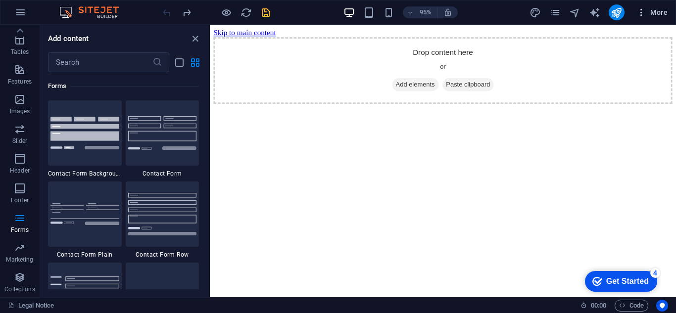
click at [660, 16] on span "More" at bounding box center [651, 12] width 31 height 10
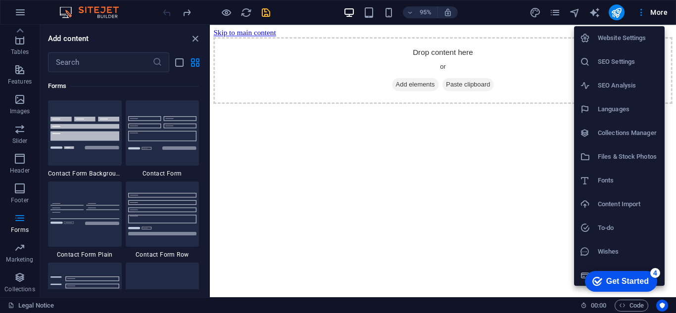
click div "checkmark Get Started 4 First Steps in the Editor Let's guide you through the t…"
click at [647, 271] on div "checkmark Get Started 4" at bounding box center [621, 281] width 72 height 21
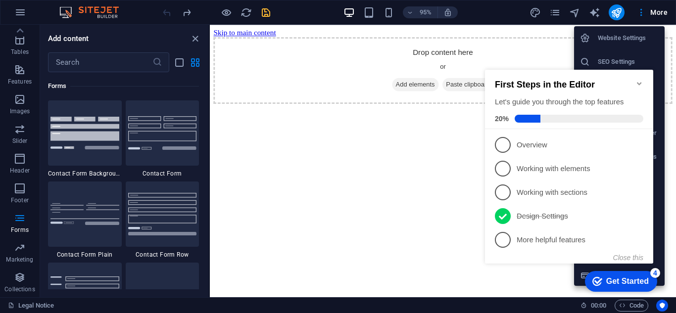
click at [519, 141] on p "Overview - incomplete" at bounding box center [576, 145] width 119 height 10
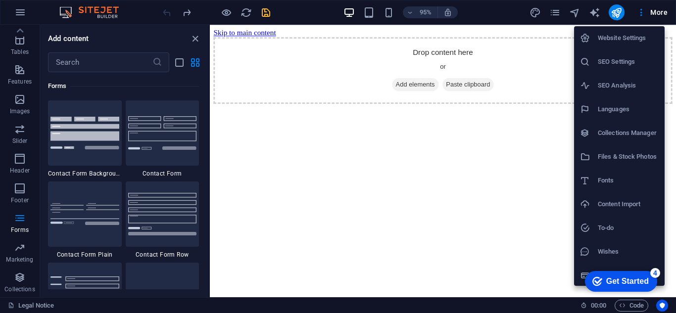
drag, startPoint x: 676, startPoint y: 151, endPoint x: 670, endPoint y: 196, distance: 45.4
click at [670, 196] on div at bounding box center [338, 156] width 676 height 313
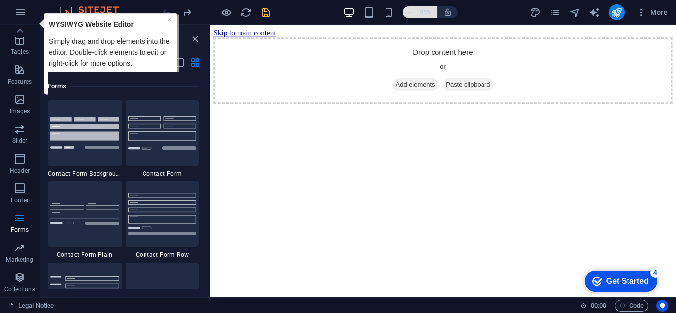
click at [431, 15] on h6 "95%" at bounding box center [426, 12] width 16 height 12
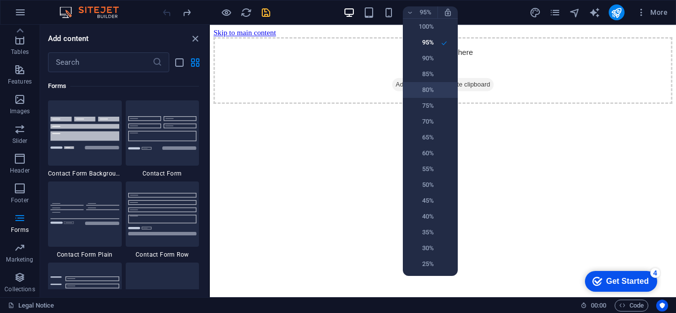
click at [427, 82] on li "80%" at bounding box center [430, 90] width 55 height 16
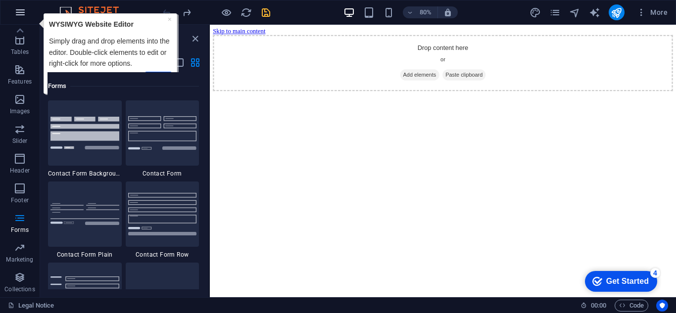
click at [20, 11] on icon "button" at bounding box center [20, 12] width 12 height 12
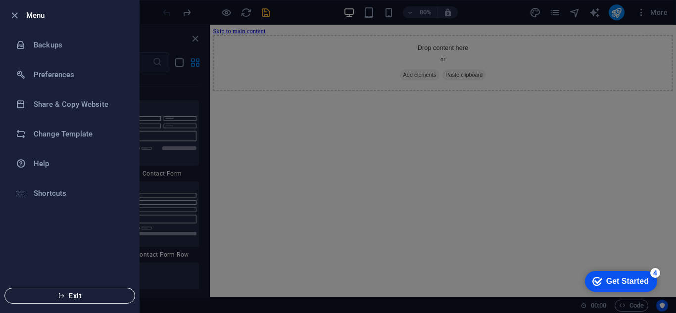
click at [56, 297] on span "Exit" at bounding box center [70, 296] width 114 height 8
